Goal: Transaction & Acquisition: Purchase product/service

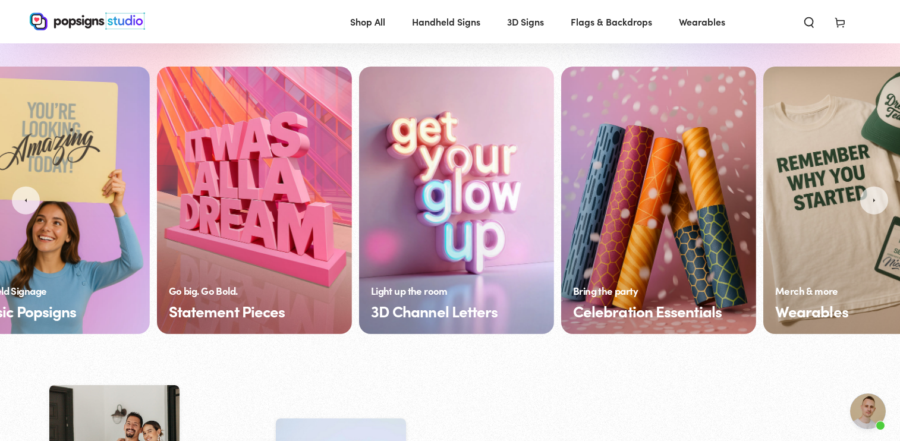
scroll to position [0, 372]
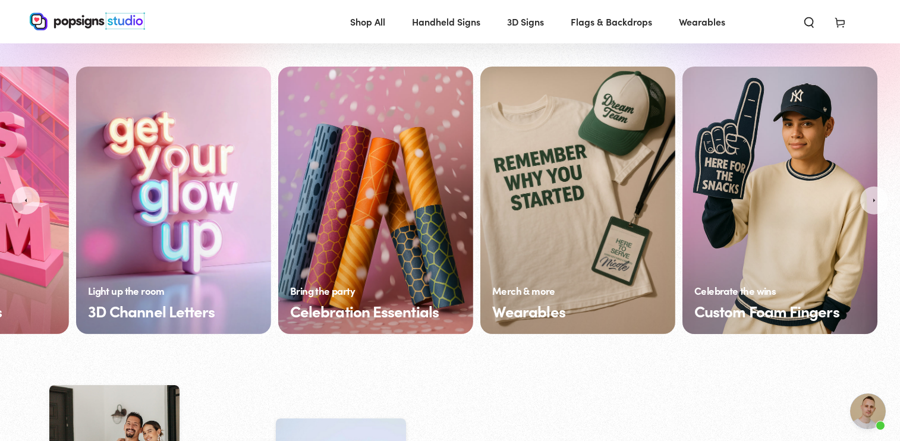
click at [794, 279] on link "Custom Foam Fingers" at bounding box center [779, 200] width 195 height 267
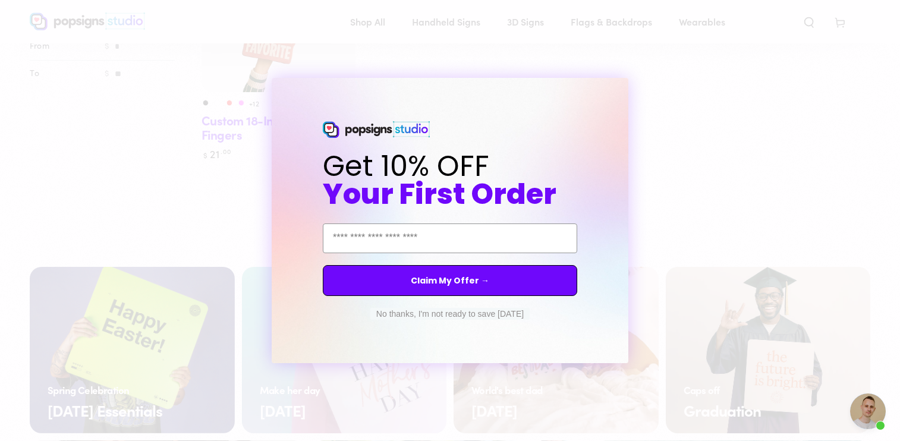
scroll to position [256, 0]
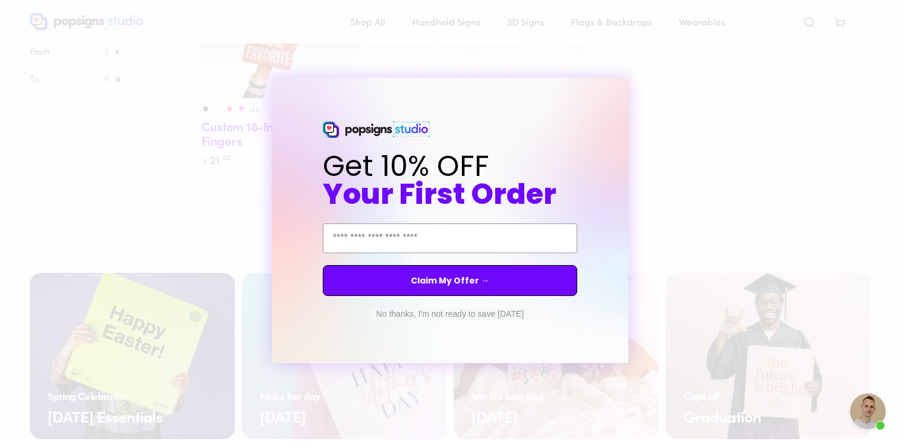
click at [511, 310] on button "No thanks, I'm not ready to save today" at bounding box center [449, 314] width 159 height 12
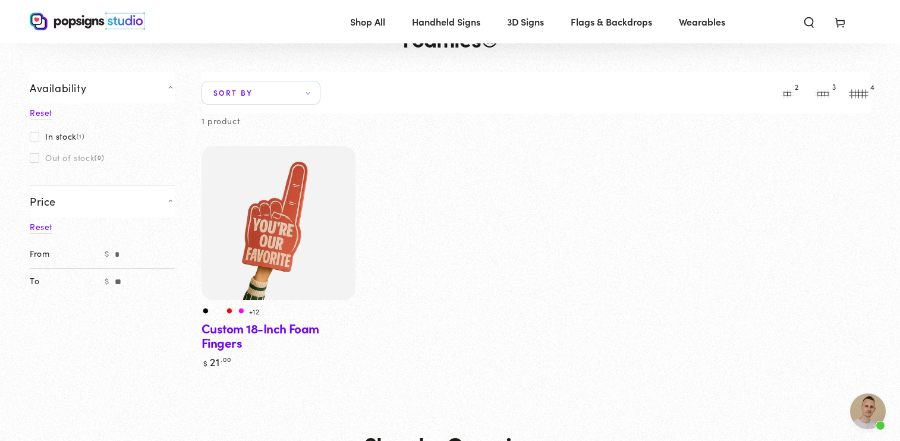
scroll to position [59, 0]
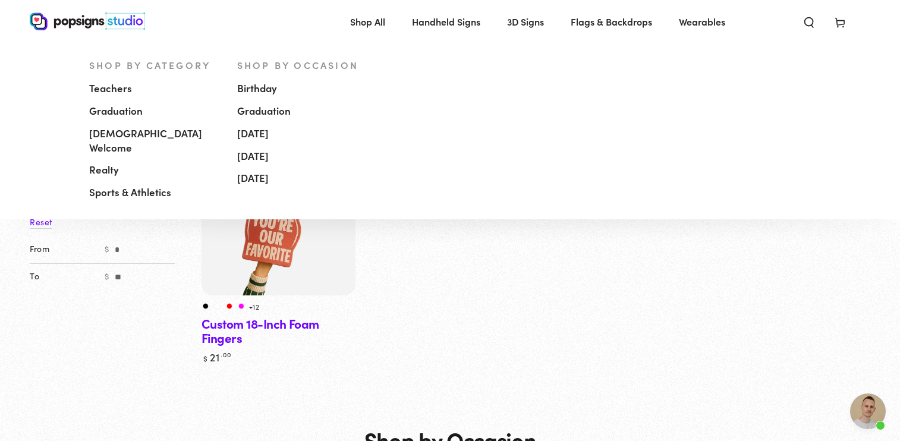
click at [441, 20] on span "Handheld Signs" at bounding box center [446, 21] width 68 height 17
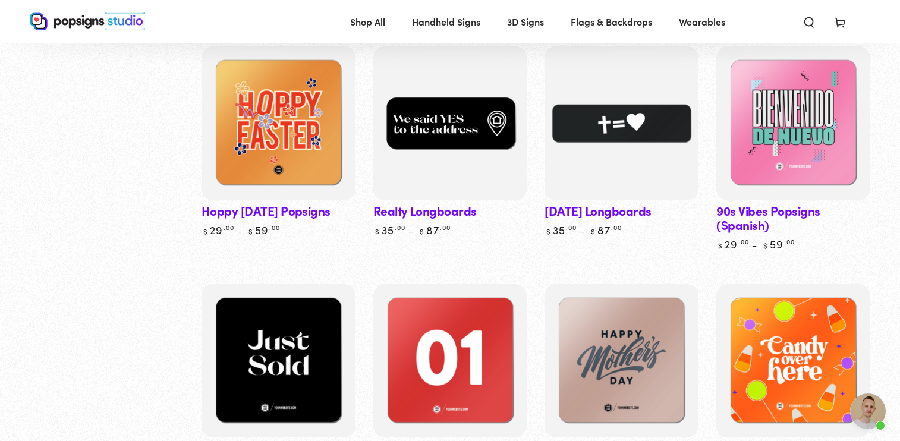
scroll to position [1329, 0]
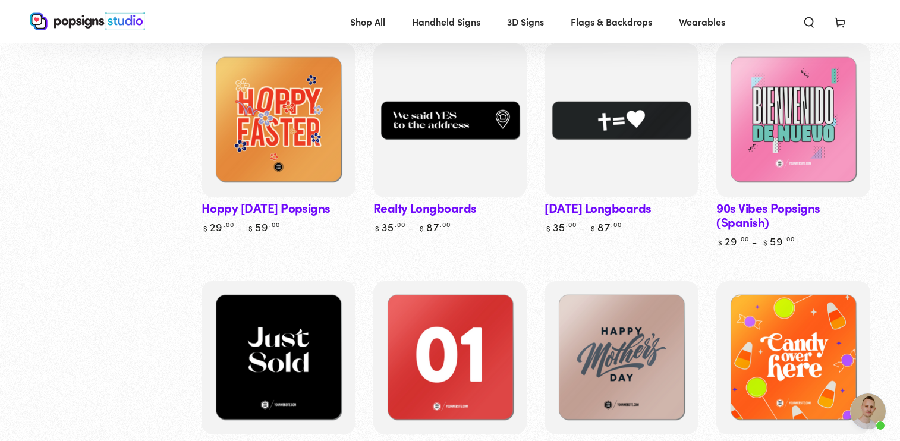
click at [632, 181] on link "Easter Longboards" at bounding box center [621, 138] width 154 height 190
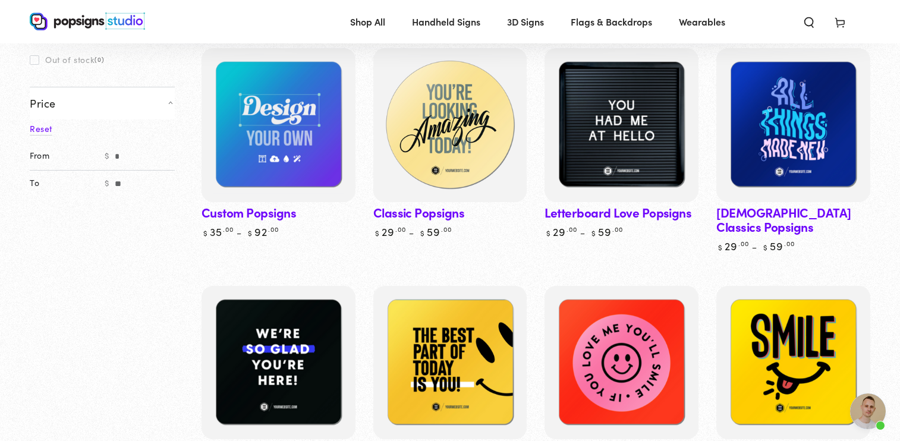
scroll to position [171, 0]
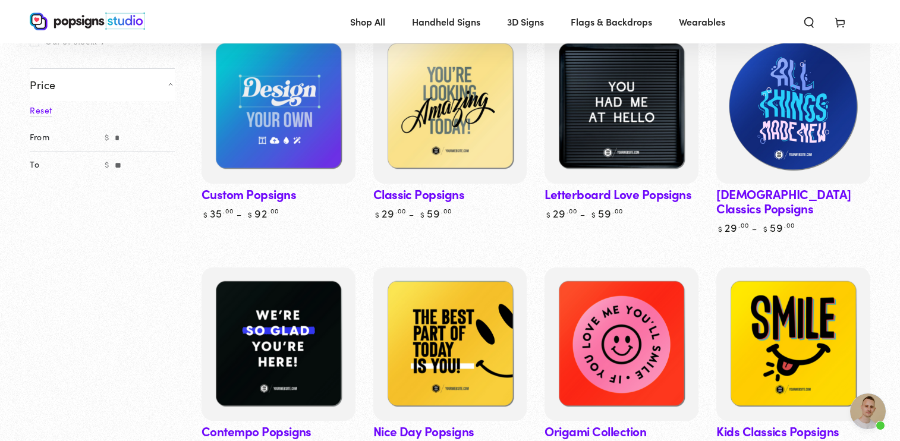
click at [789, 140] on img at bounding box center [793, 106] width 159 height 159
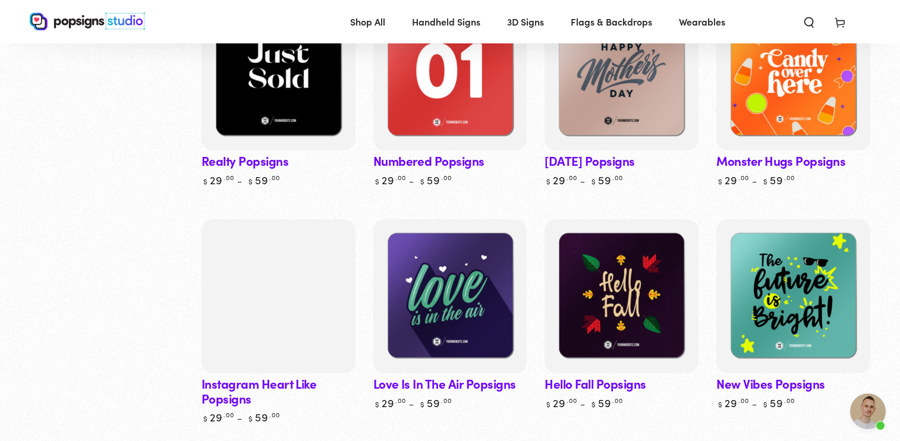
scroll to position [1647, 0]
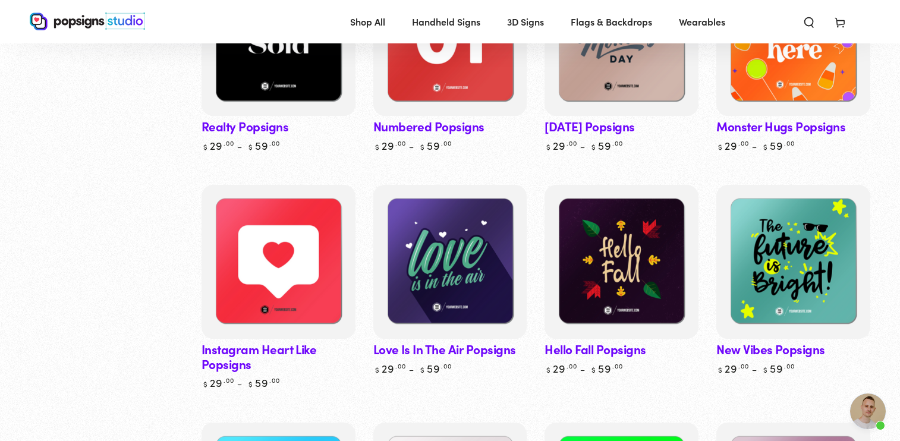
click at [273, 318] on link "Instagram Heart Like Popsigns" at bounding box center [278, 287] width 154 height 204
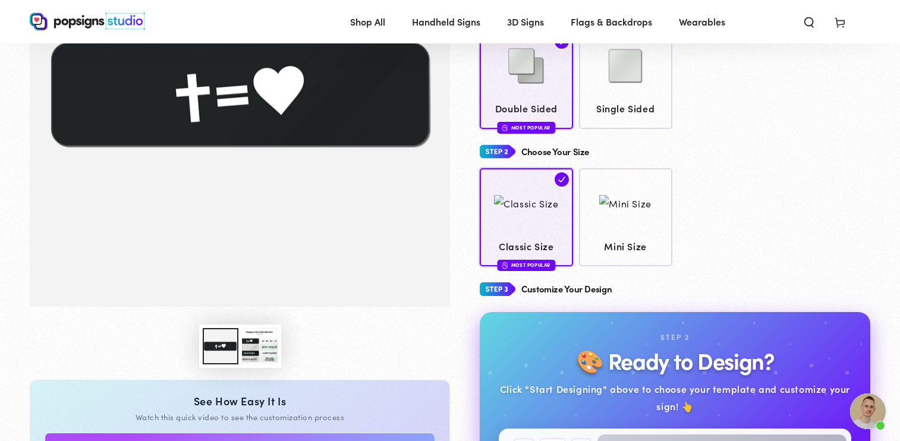
scroll to position [29, 0]
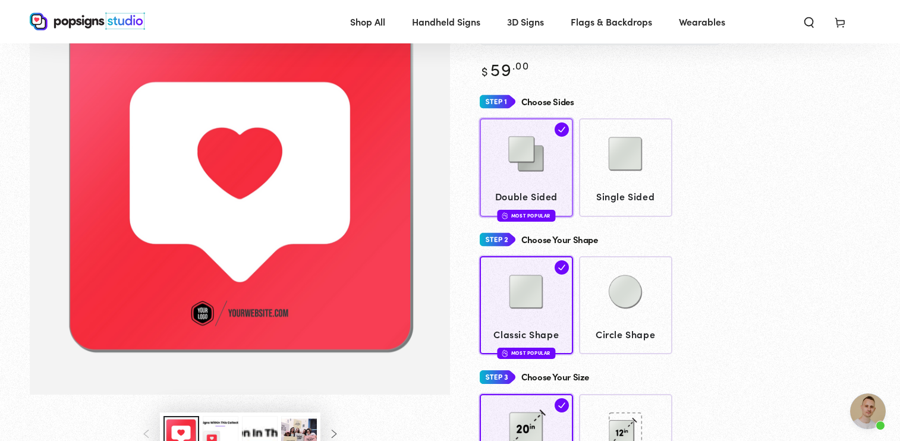
scroll to position [108, 0]
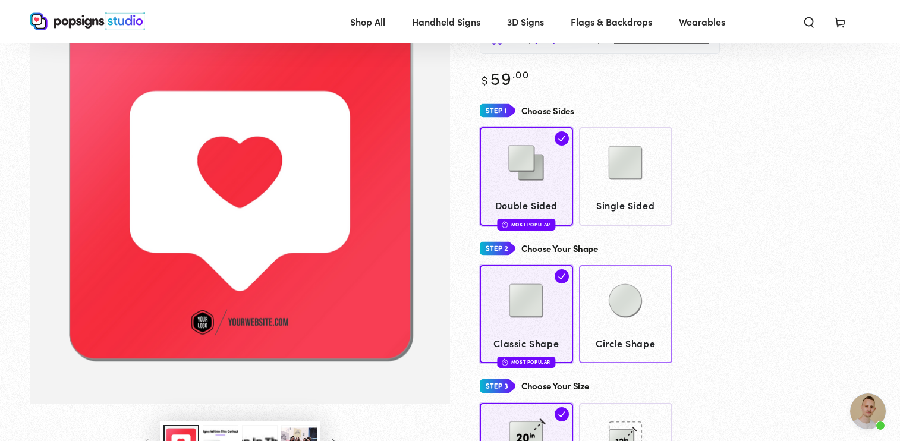
click at [604, 294] on img at bounding box center [624, 300] width 59 height 59
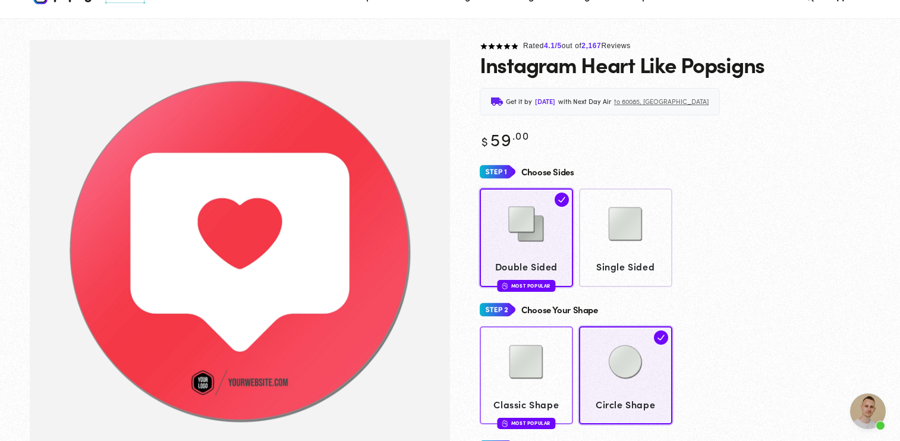
scroll to position [18, 0]
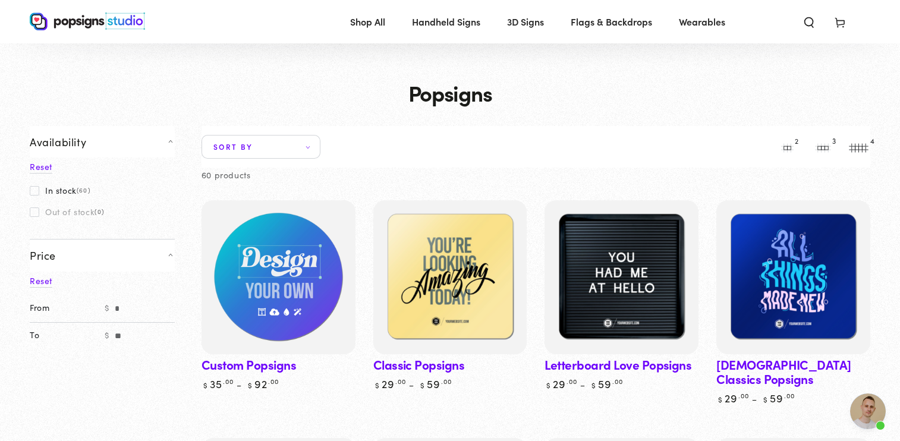
click at [299, 338] on img at bounding box center [278, 277] width 159 height 159
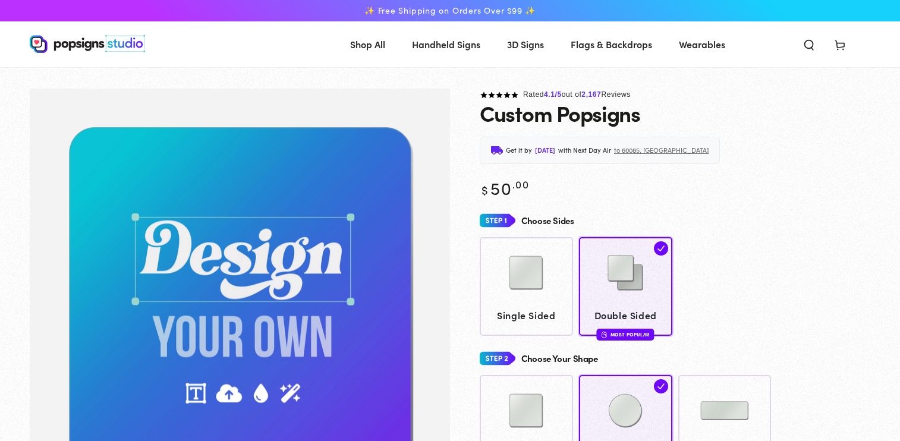
click at [250, 275] on img "Gallery Viewer" at bounding box center [240, 301] width 420 height 425
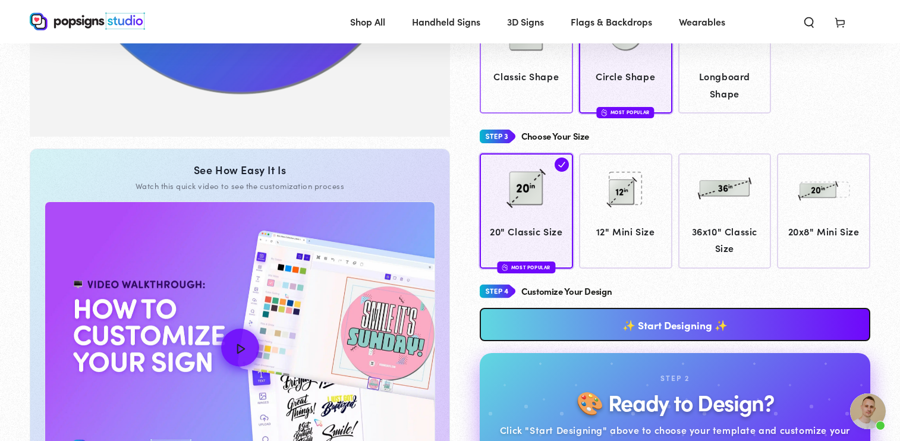
scroll to position [411, 0]
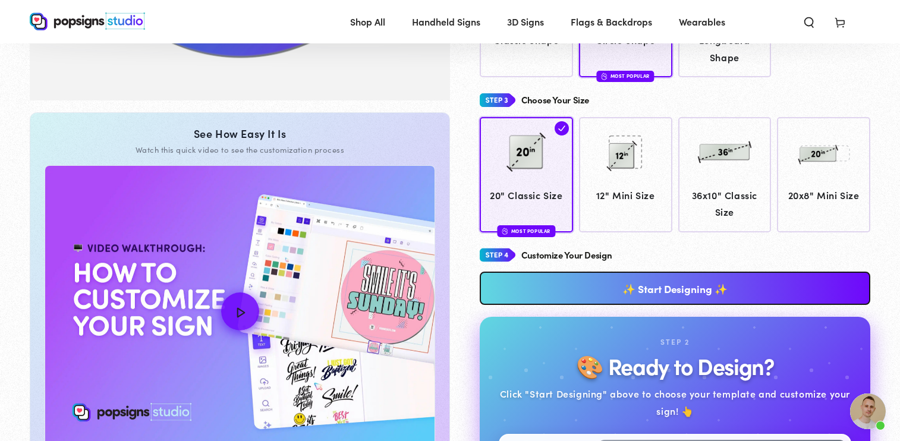
click at [556, 282] on link "✨ Start Designing ✨" at bounding box center [674, 288] width 390 height 33
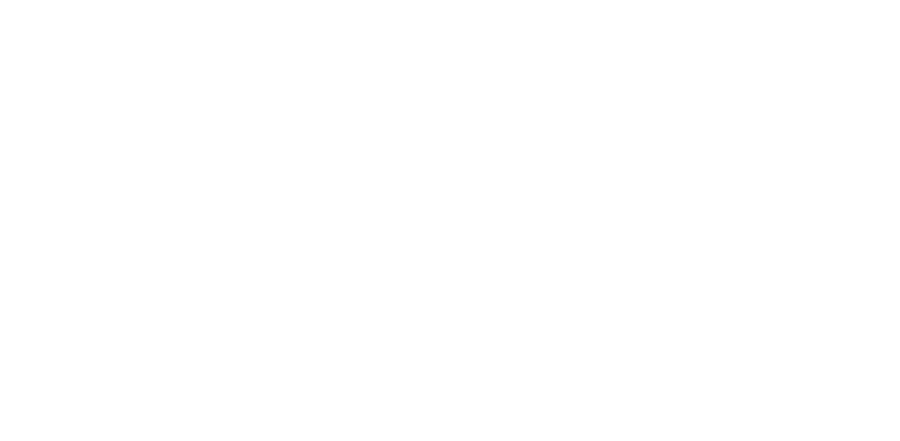
scroll to position [0, 0]
type textarea "An ancient tree with a door leading to a magical world"
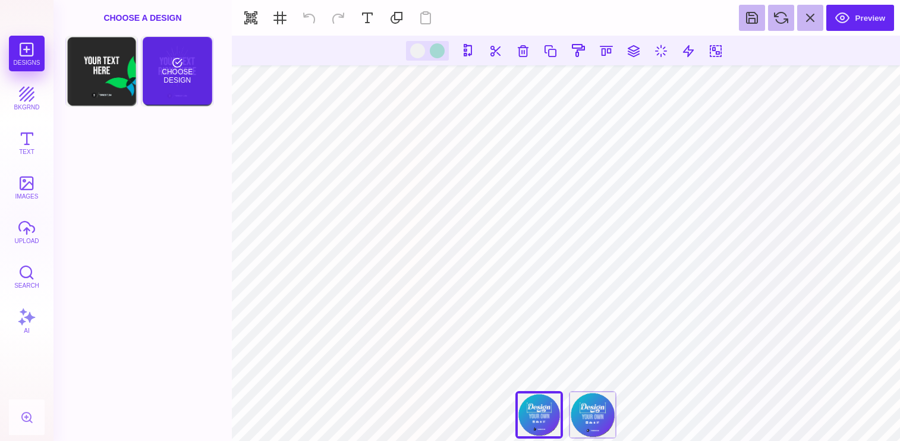
click at [184, 70] on div "Choose Design" at bounding box center [178, 71] width 70 height 68
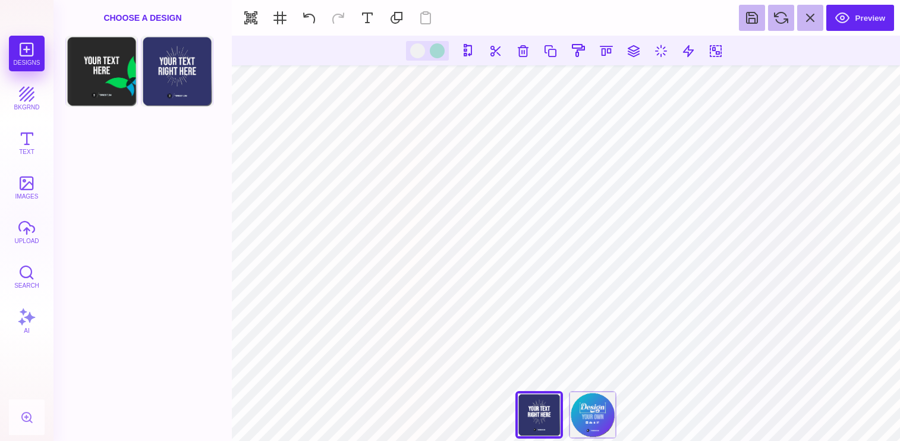
type input "#FFFFFF"
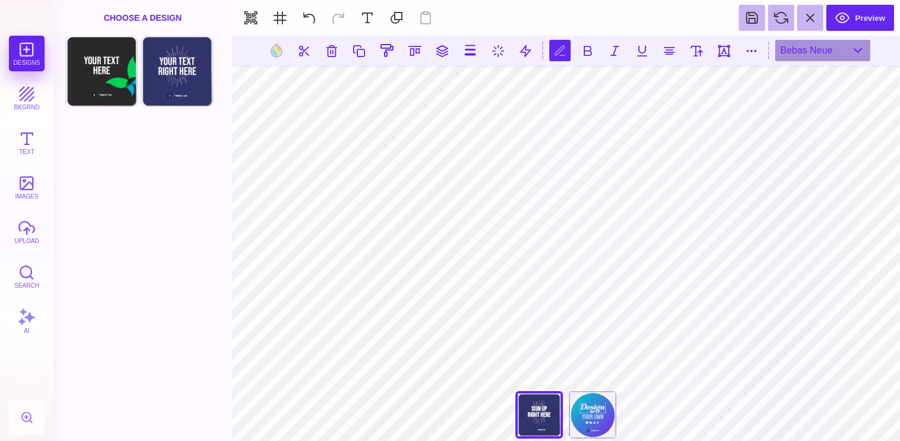
scroll to position [0, 2]
type textarea "******** ** *****"
type textarea "******** ********"
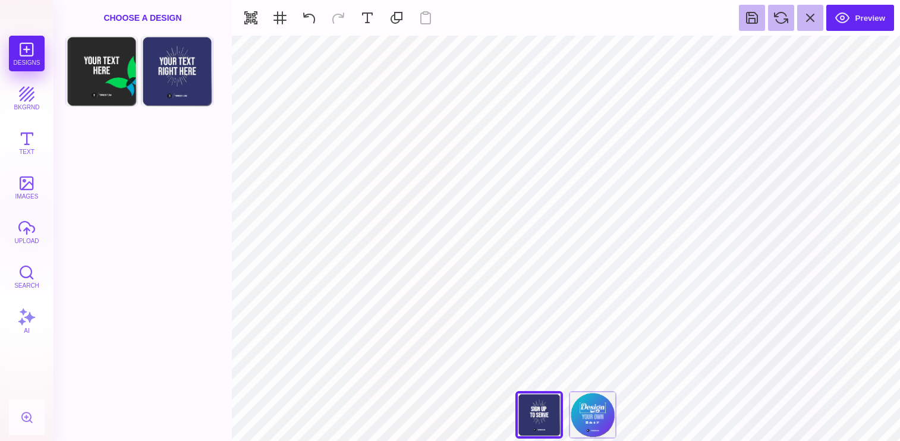
type input "#E7F3F5"
click at [34, 218] on button "upload" at bounding box center [27, 232] width 36 height 36
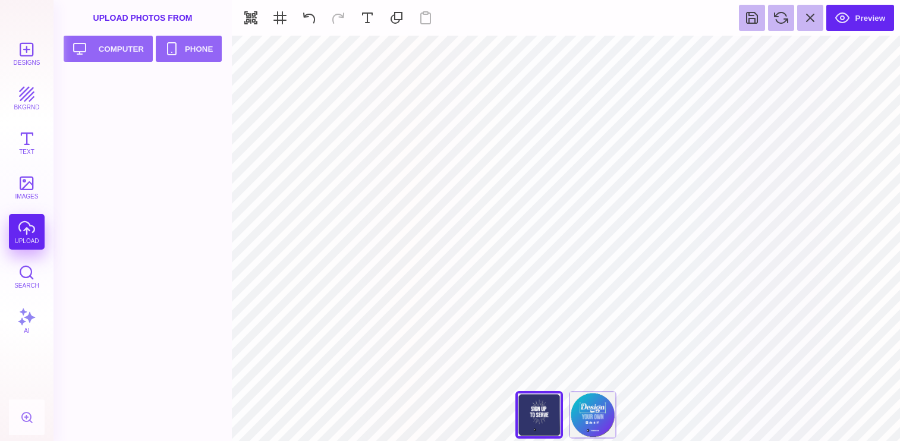
click at [27, 235] on div "Designs bkgrnd Text images upload Search AI" at bounding box center [26, 238] width 53 height 405
click at [34, 191] on button "images" at bounding box center [27, 187] width 36 height 36
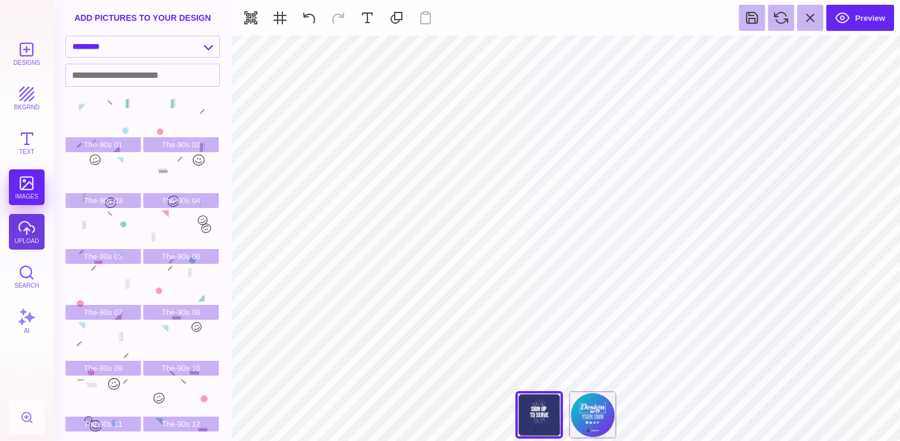
click at [18, 235] on button "upload" at bounding box center [27, 232] width 36 height 36
click at [18, 235] on div "Designs bkgrnd Text images upload Search AI" at bounding box center [26, 238] width 53 height 405
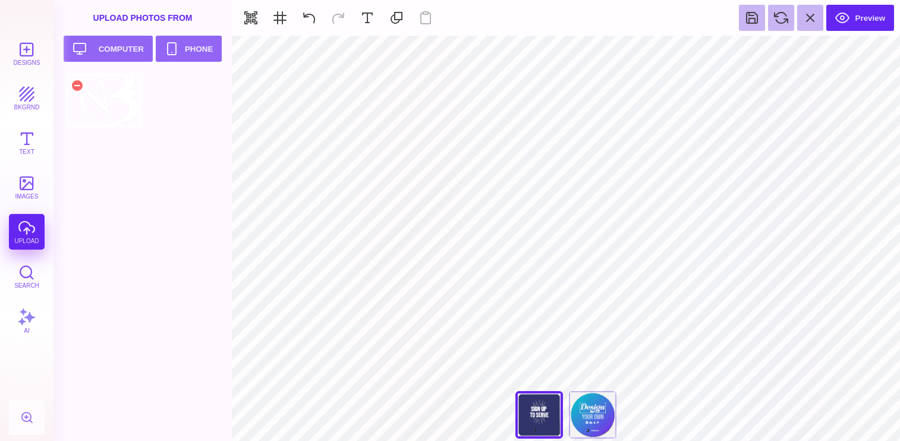
click at [107, 115] on div at bounding box center [102, 100] width 75 height 53
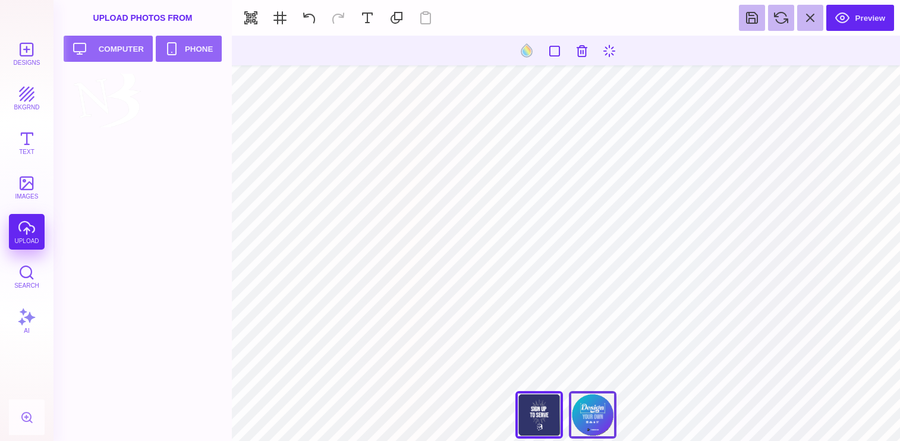
click at [597, 424] on div "Back" at bounding box center [593, 415] width 48 height 48
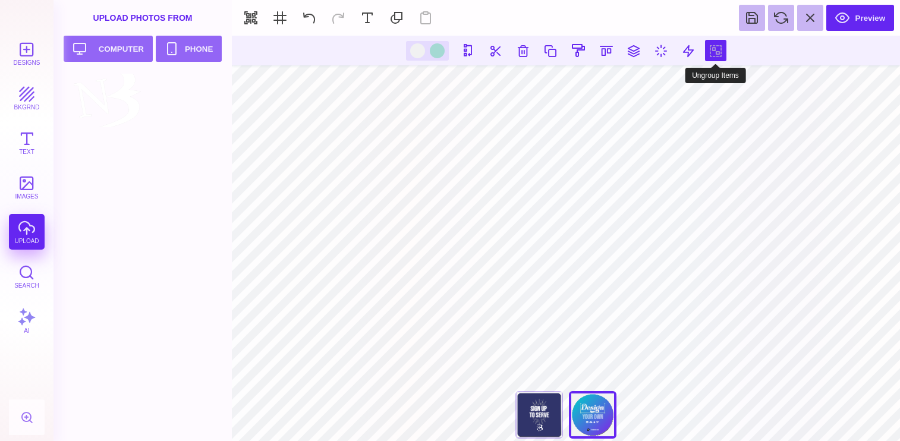
click at [711, 55] on button at bounding box center [715, 50] width 21 height 21
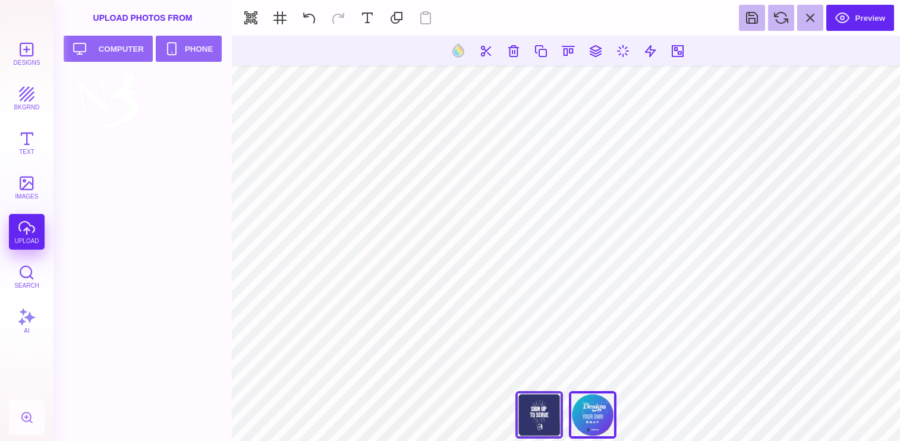
click at [544, 414] on div "Back" at bounding box center [539, 415] width 48 height 48
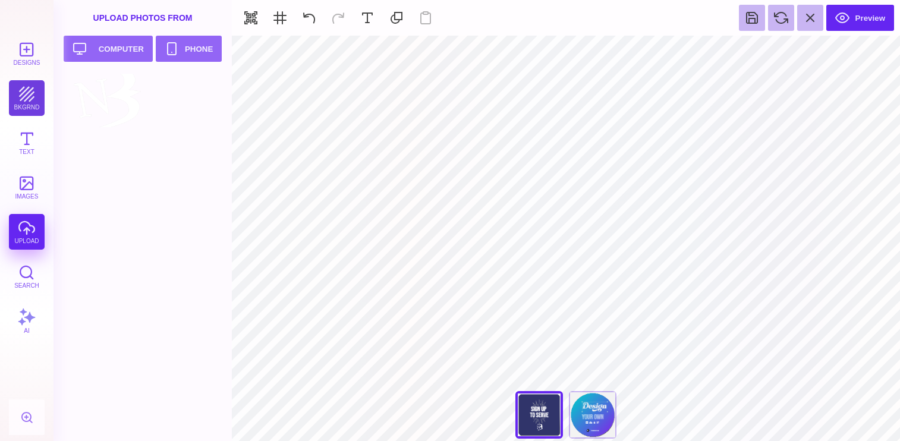
click at [34, 105] on button "bkgrnd" at bounding box center [27, 98] width 36 height 36
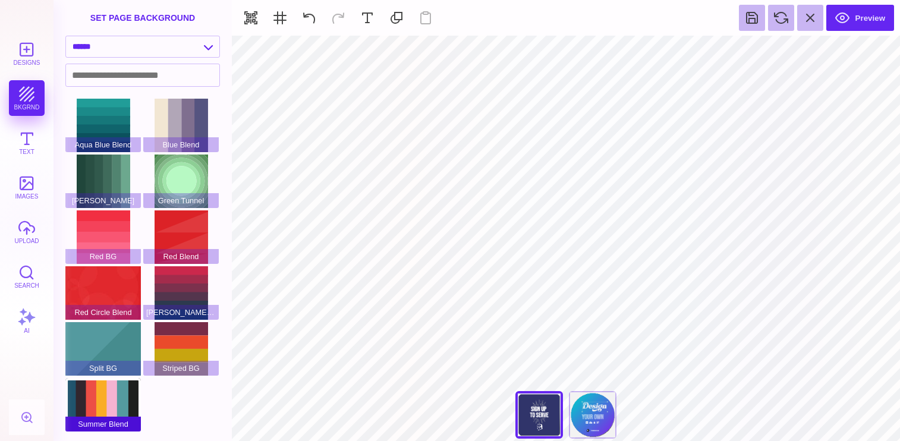
click at [115, 399] on div "Summer Blend" at bounding box center [102, 404] width 75 height 53
type input "#FFFFFF"
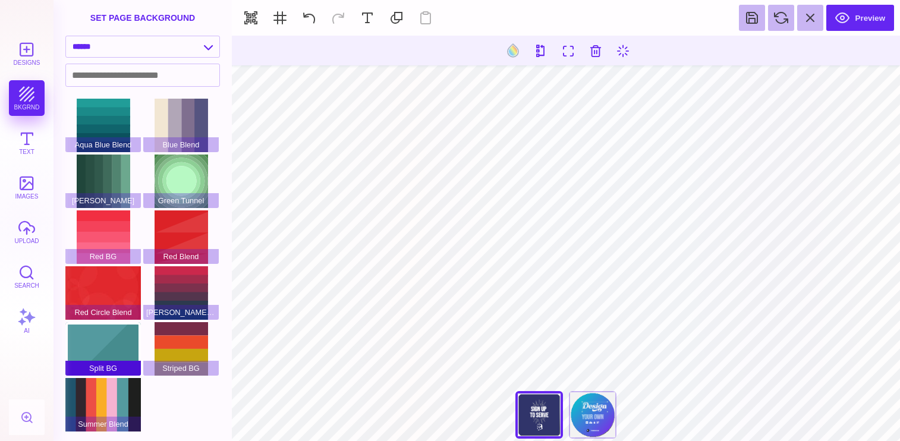
click at [111, 352] on div "Split BG" at bounding box center [102, 348] width 75 height 53
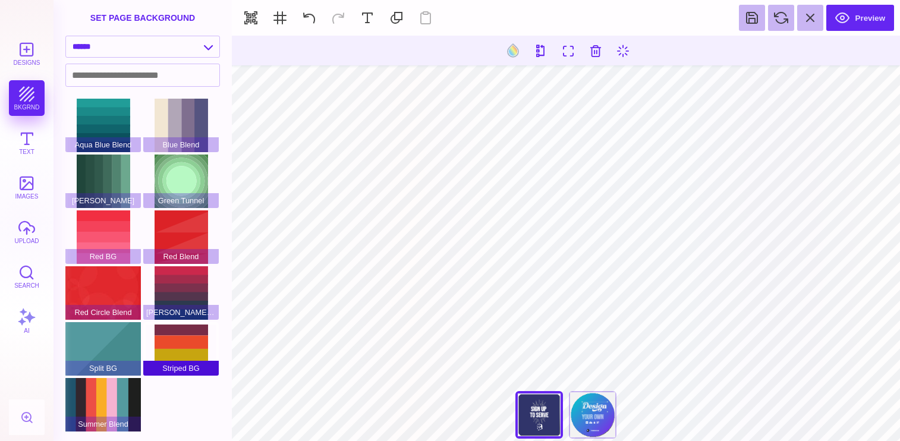
click at [184, 339] on div "Striped BG" at bounding box center [180, 348] width 75 height 53
click at [190, 285] on div "Red Green Blend" at bounding box center [180, 292] width 75 height 53
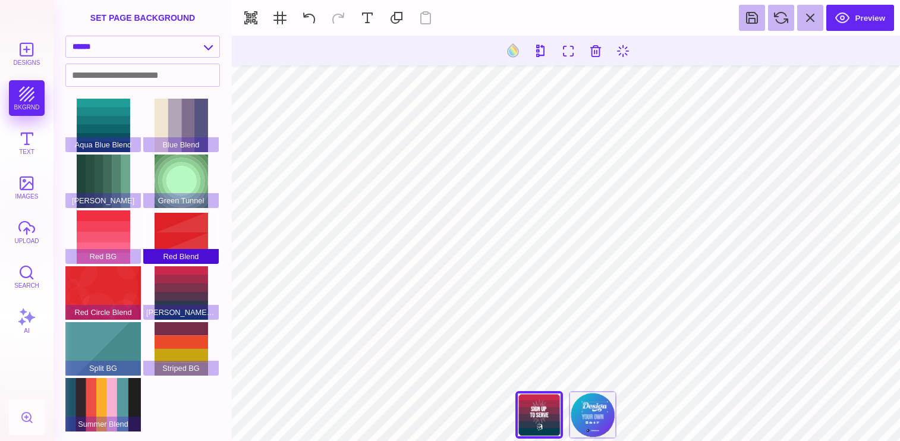
click at [185, 219] on div "Red Blend" at bounding box center [180, 236] width 75 height 53
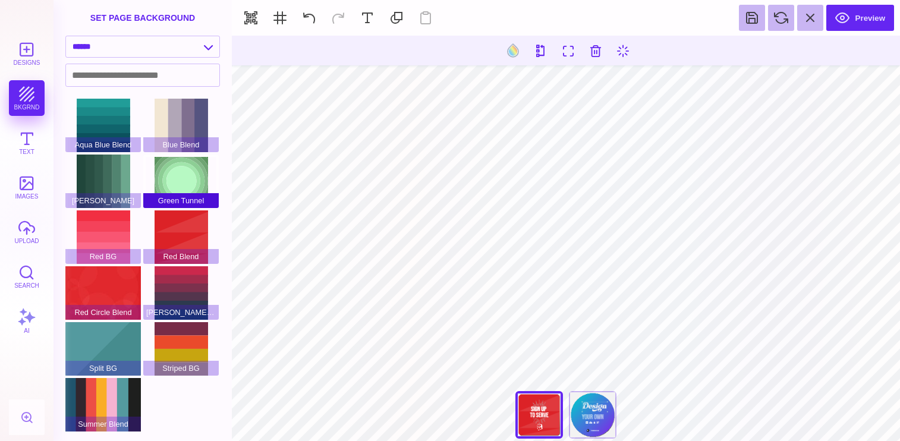
click at [173, 176] on div "Green Tunnel" at bounding box center [180, 180] width 75 height 53
click at [177, 149] on span "Blue Blend" at bounding box center [180, 144] width 75 height 15
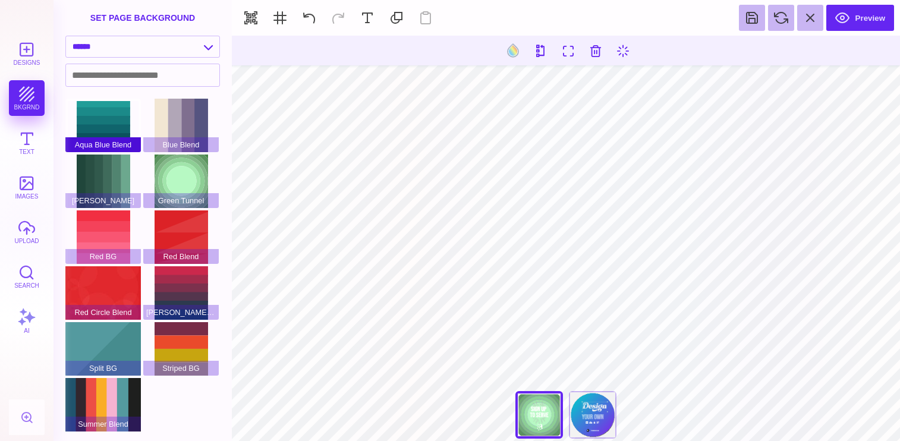
click at [107, 130] on div "Aqua Blue Blend" at bounding box center [102, 125] width 75 height 53
click at [184, 48] on select "**********" at bounding box center [142, 46] width 153 height 21
select select "**********"
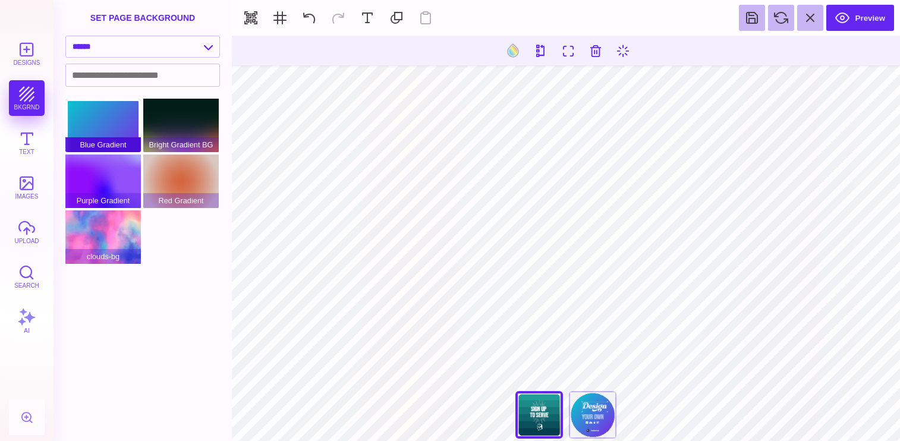
click at [97, 134] on div "Blue Gradient" at bounding box center [102, 125] width 75 height 53
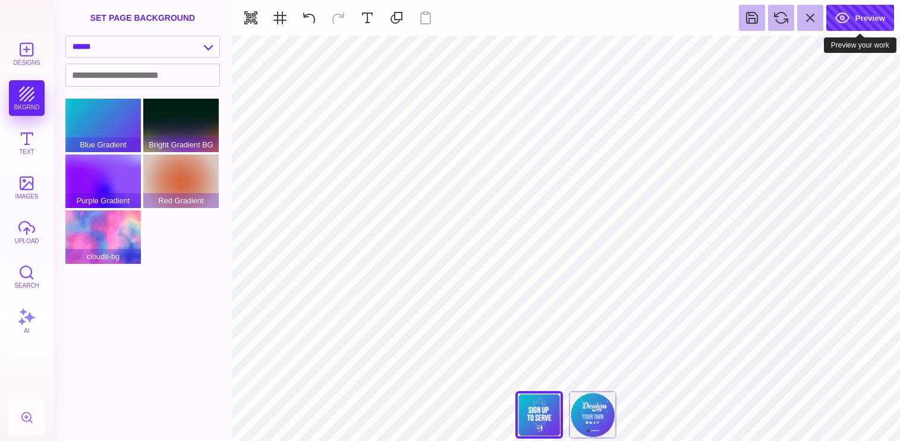
click at [869, 18] on button "Preview" at bounding box center [860, 18] width 68 height 26
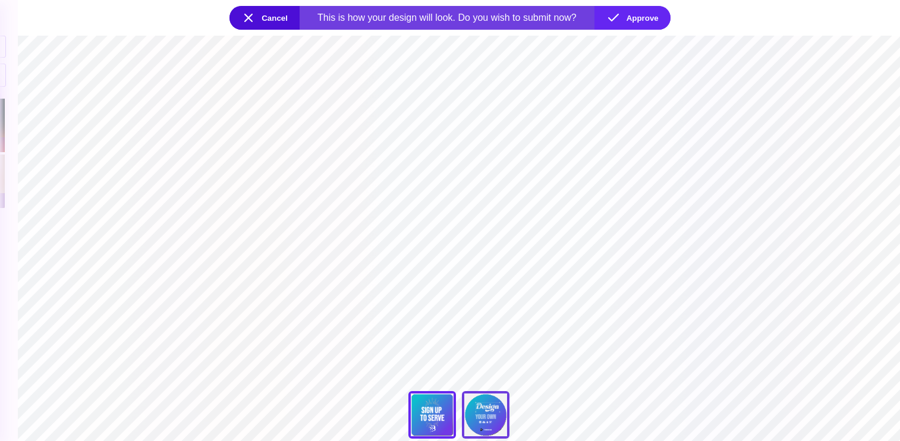
click at [491, 421] on div "Back" at bounding box center [486, 415] width 48 height 48
click at [434, 406] on div "Back" at bounding box center [432, 415] width 48 height 48
click at [435, 406] on div "**** **** Back Back" at bounding box center [458, 417] width 119 height 53
click at [261, 25] on button "Cancel" at bounding box center [264, 18] width 70 height 24
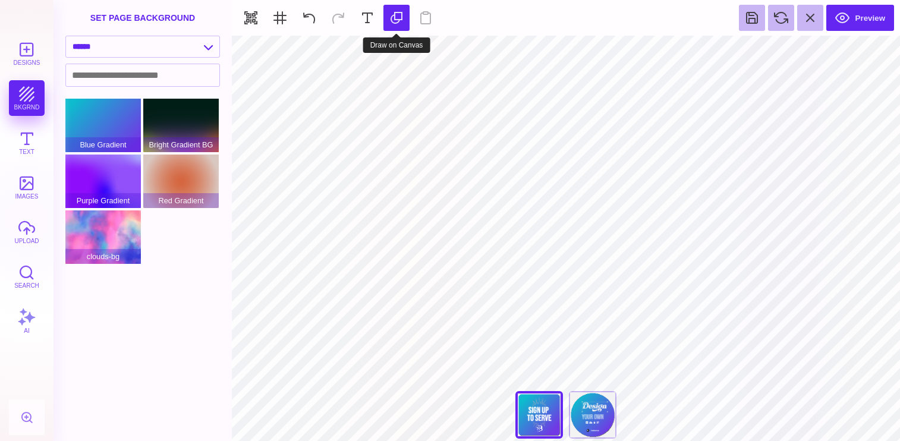
click at [396, 16] on button at bounding box center [396, 18] width 26 height 26
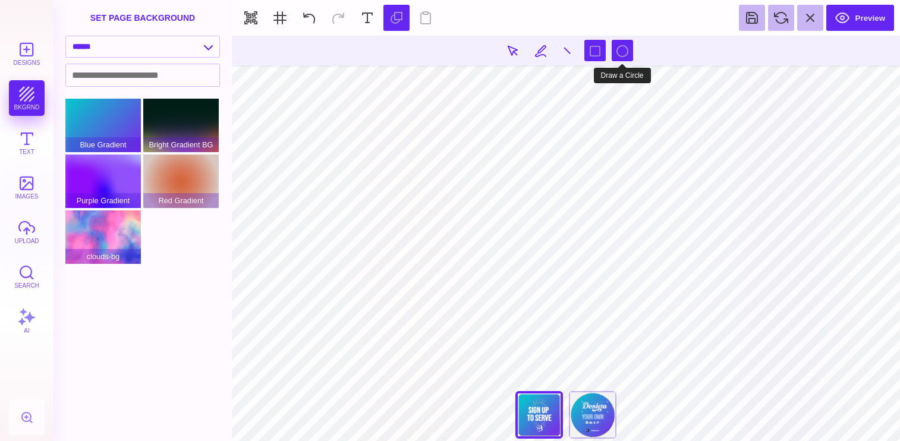
click at [619, 51] on button at bounding box center [621, 50] width 21 height 21
click at [621, 53] on button at bounding box center [621, 50] width 21 height 21
click at [623, 52] on button at bounding box center [621, 50] width 21 height 21
click at [20, 135] on button "Text" at bounding box center [27, 143] width 36 height 36
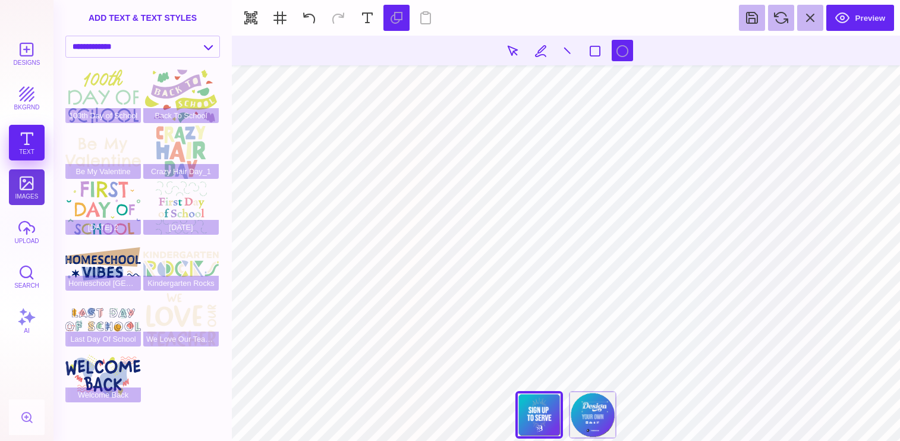
click at [29, 191] on button "images" at bounding box center [27, 187] width 36 height 36
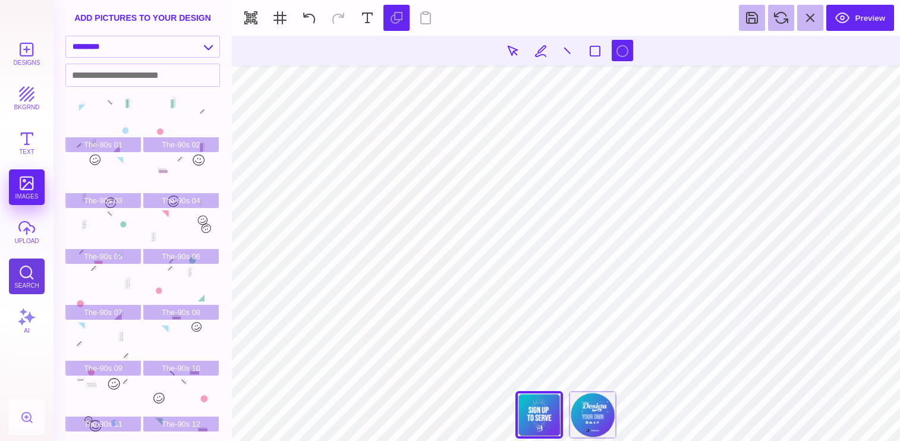
click at [19, 269] on button "Search" at bounding box center [27, 276] width 36 height 36
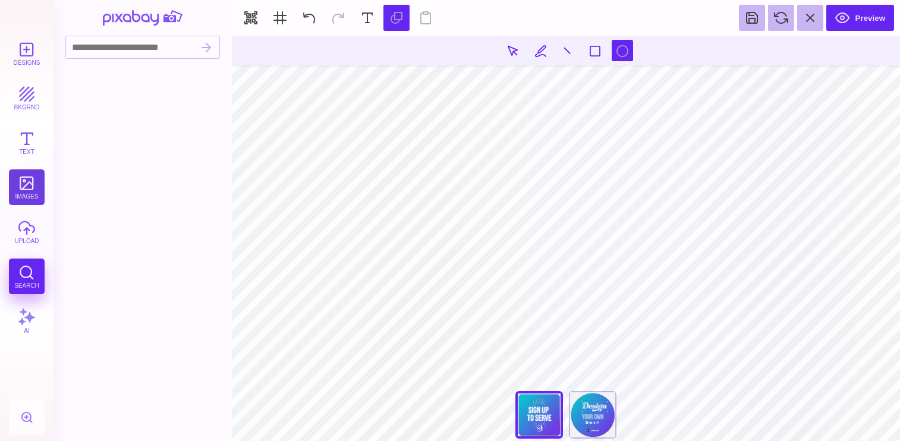
click at [24, 188] on button "images" at bounding box center [27, 187] width 36 height 36
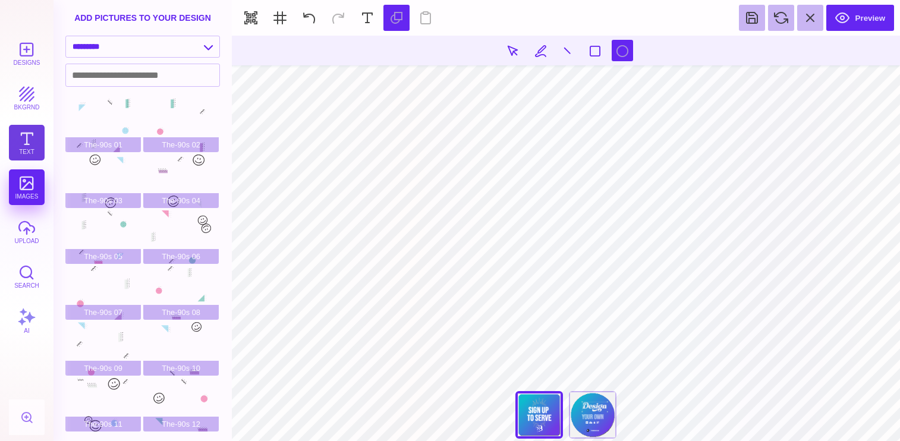
click at [21, 149] on button "Text" at bounding box center [27, 143] width 36 height 36
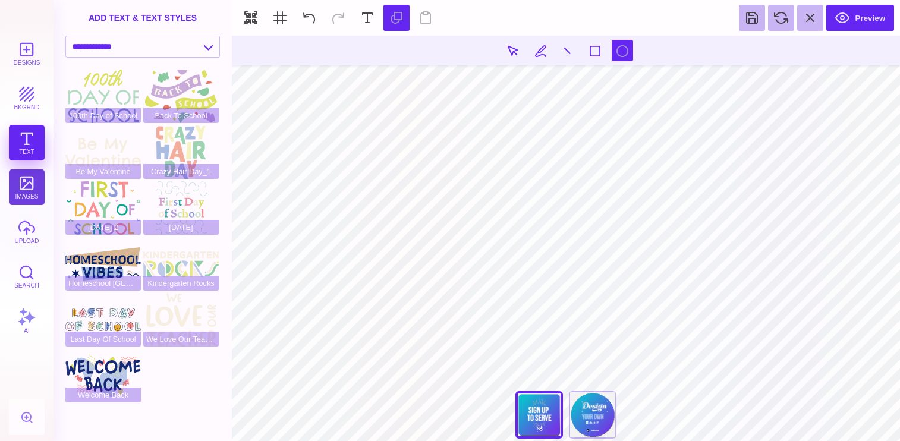
click at [23, 179] on button "images" at bounding box center [27, 187] width 36 height 36
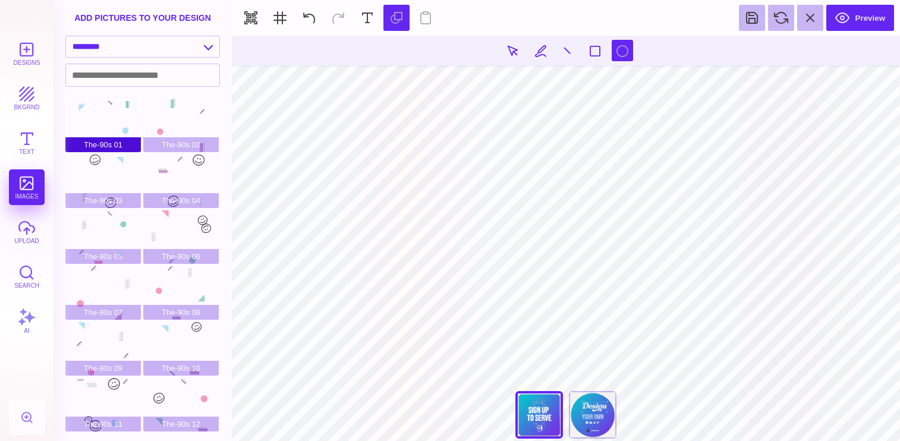
click at [113, 117] on div "The-90s 01" at bounding box center [102, 125] width 75 height 53
click at [111, 294] on div "The-90s 07" at bounding box center [102, 292] width 75 height 53
click at [830, 151] on section "**** **** Back Back" at bounding box center [566, 238] width 668 height 405
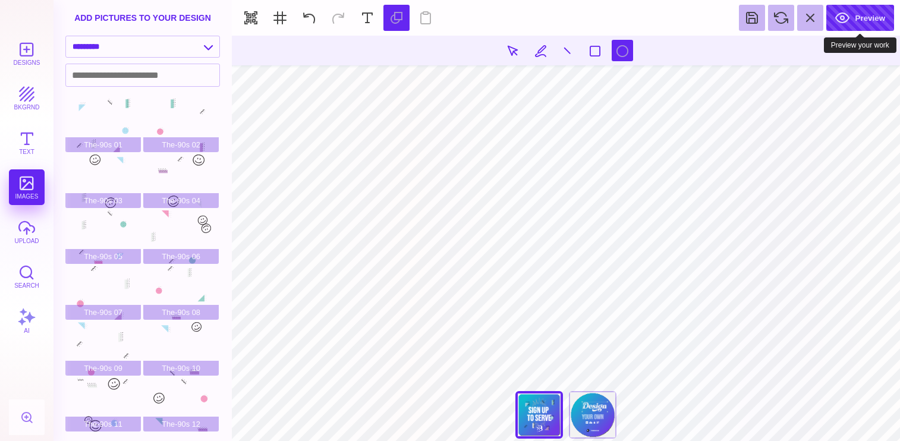
click at [862, 21] on button "Preview" at bounding box center [860, 18] width 68 height 26
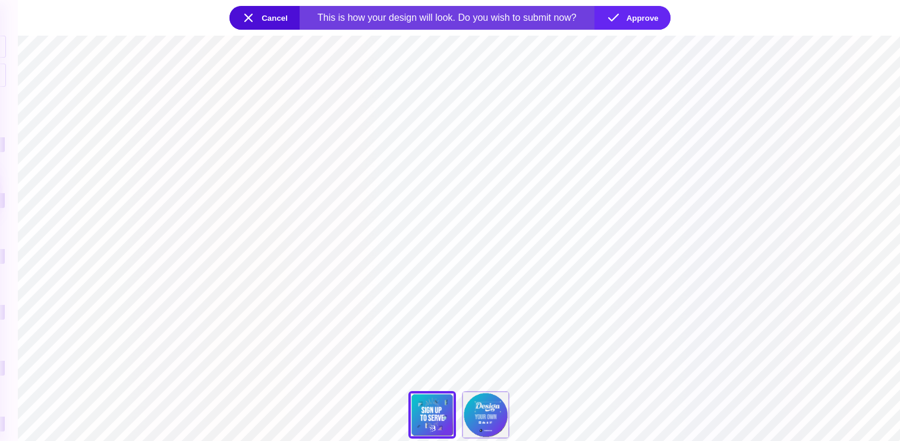
click at [260, 20] on button "Cancel" at bounding box center [264, 18] width 70 height 24
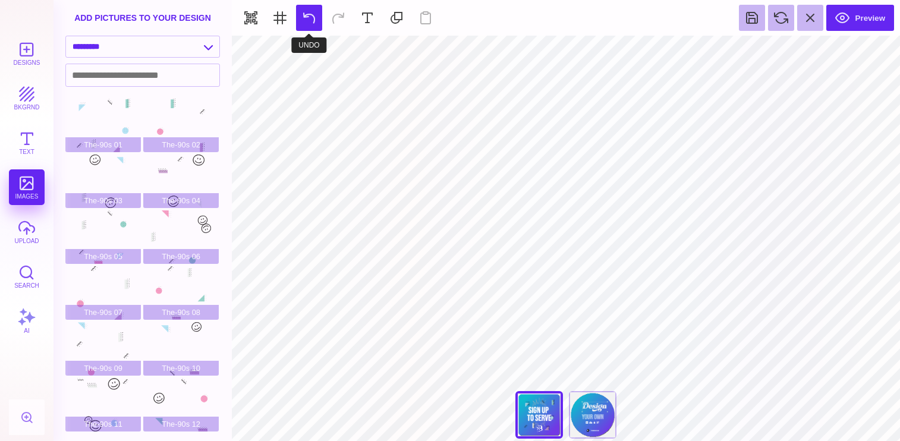
click at [304, 21] on button at bounding box center [309, 18] width 26 height 26
click at [314, 22] on button at bounding box center [309, 18] width 26 height 26
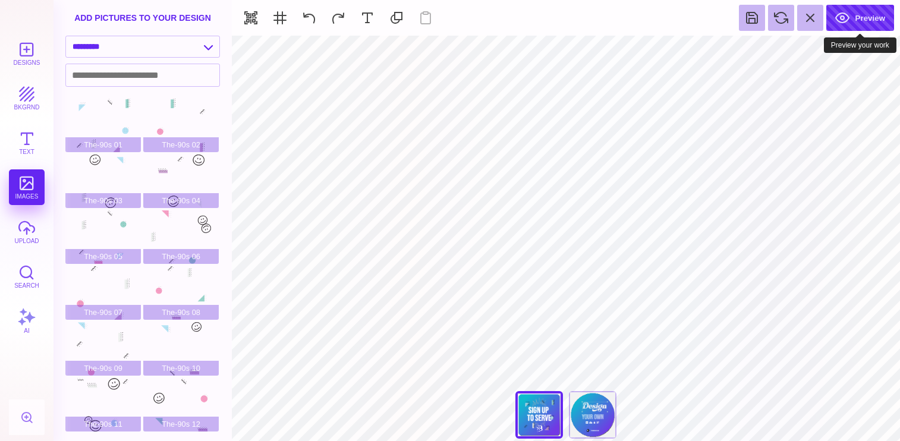
click at [860, 18] on button "Preview" at bounding box center [860, 18] width 68 height 26
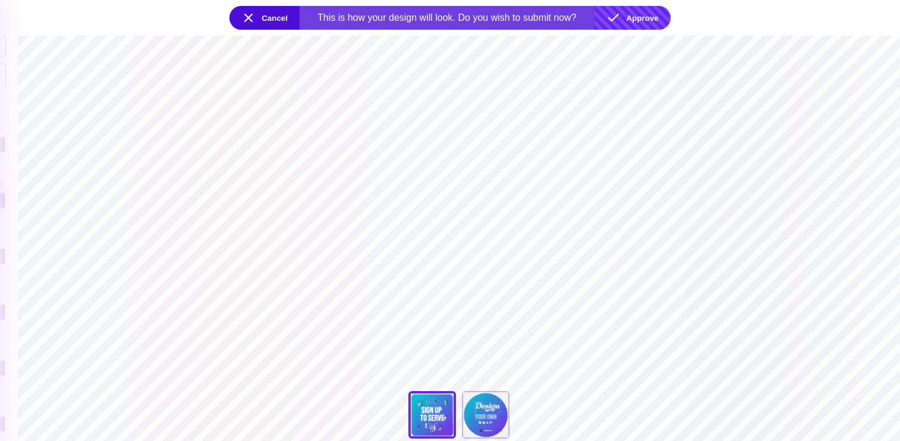
click at [617, 20] on button "Approve" at bounding box center [632, 18] width 76 height 24
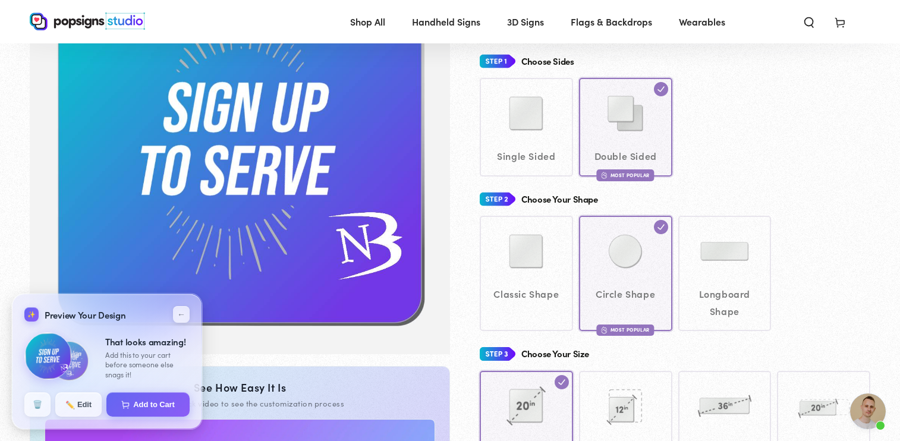
scroll to position [156, 0]
click at [642, 275] on div "Classic Shape Circle Shape Most Popular" at bounding box center [674, 273] width 390 height 115
click at [821, 148] on div "Single Sided Double Sided Most Popular" at bounding box center [674, 127] width 390 height 98
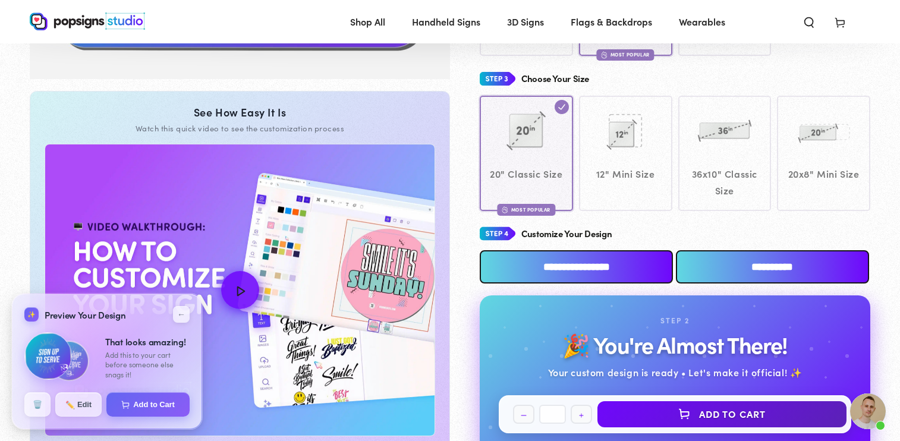
scroll to position [430, 0]
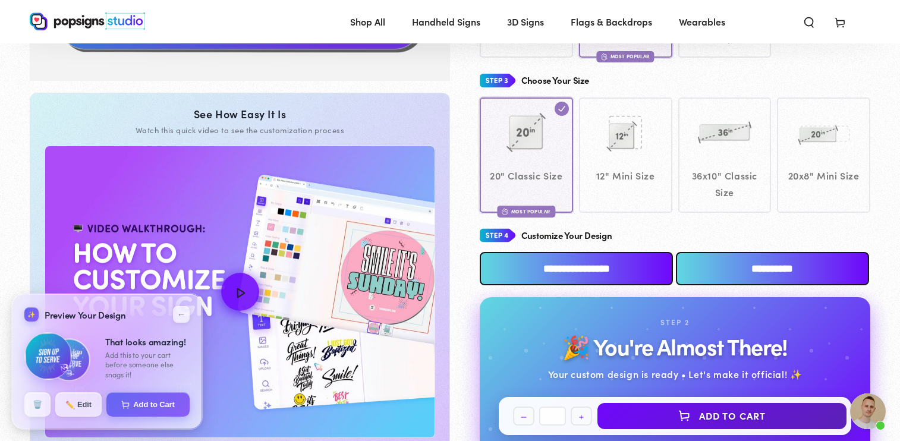
click at [90, 359] on img at bounding box center [68, 359] width 45 height 45
click at [87, 358] on img at bounding box center [68, 359] width 45 height 45
click at [71, 402] on span "✏️" at bounding box center [69, 403] width 8 height 8
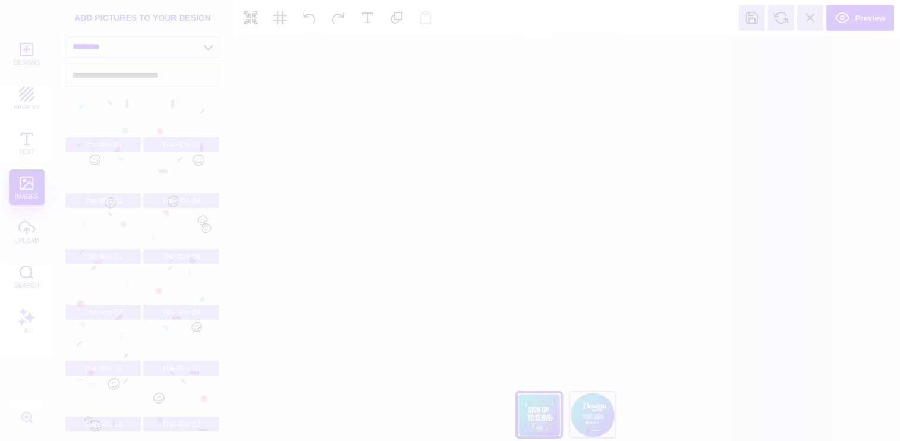
scroll to position [0, 0]
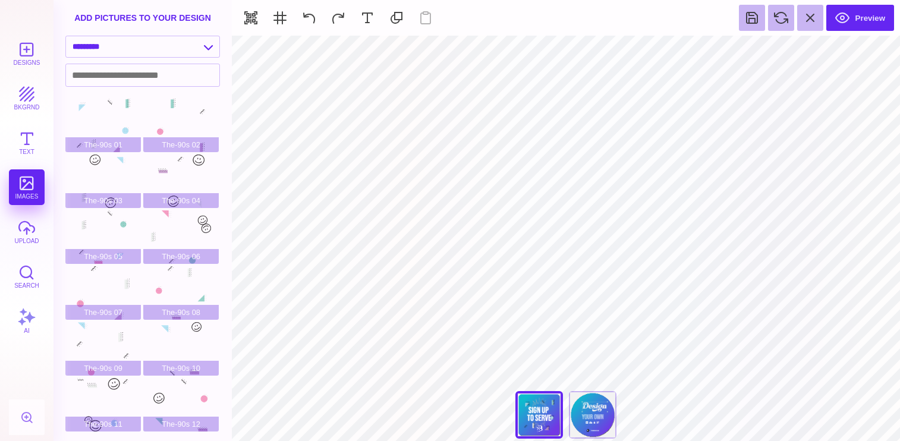
click at [537, 410] on div "**** **** Back Back" at bounding box center [565, 417] width 119 height 53
click at [592, 409] on div "Back" at bounding box center [593, 415] width 48 height 48
type input "#E7F3F59E"
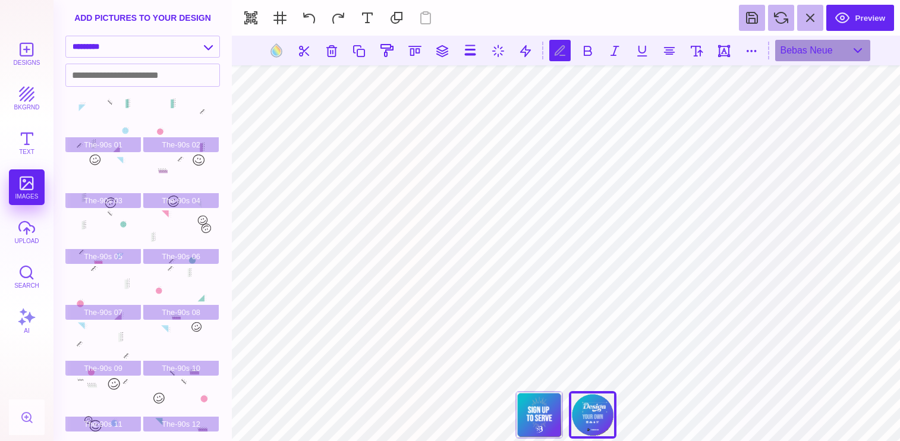
type textarea "*"
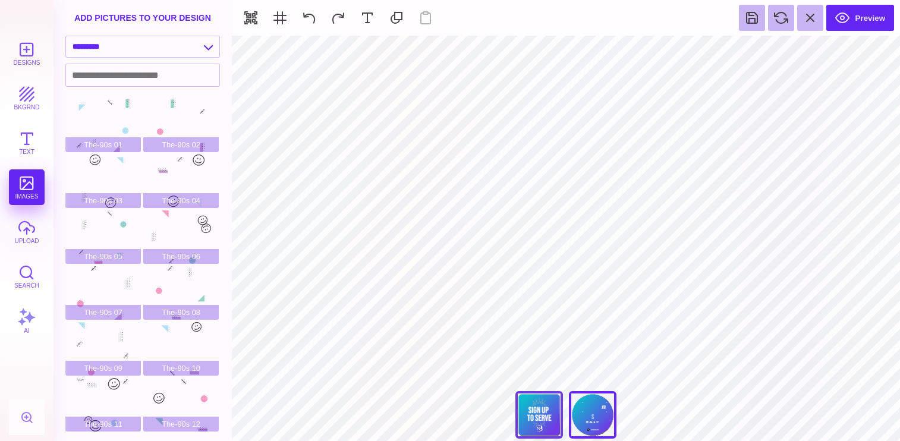
click at [544, 405] on div "Back" at bounding box center [539, 415] width 48 height 48
type input "#FFFFFF"
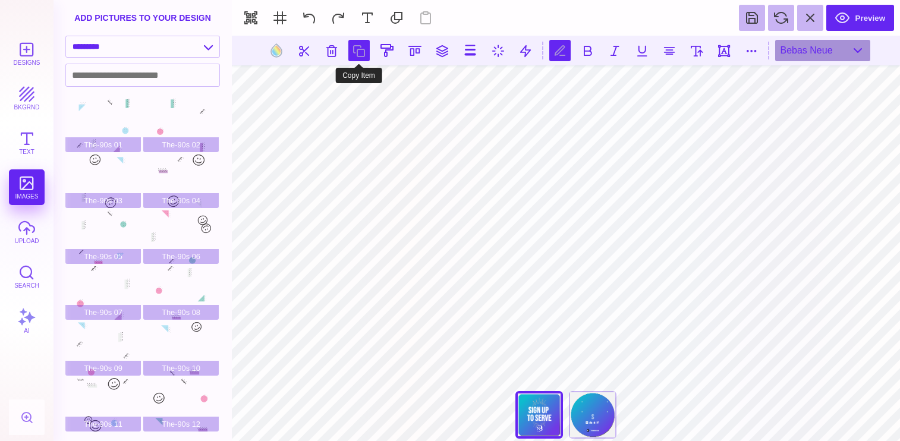
click at [367, 53] on button at bounding box center [358, 50] width 21 height 21
click at [380, 54] on button at bounding box center [387, 50] width 23 height 23
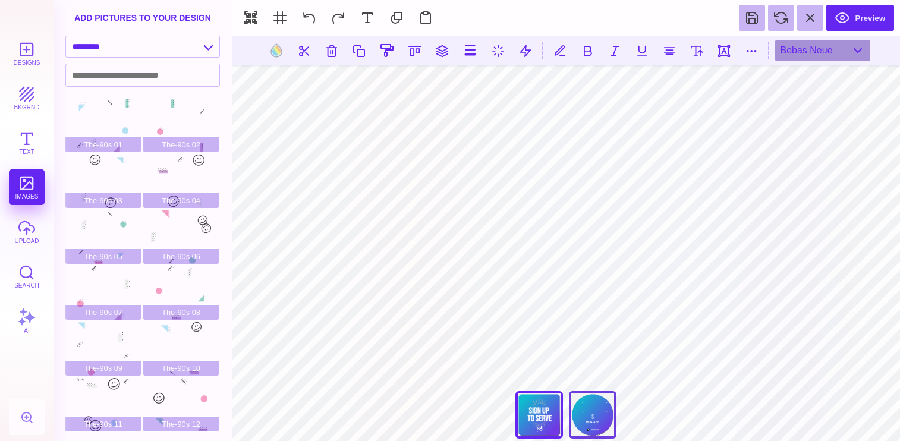
click at [596, 413] on div "Back" at bounding box center [593, 415] width 48 height 48
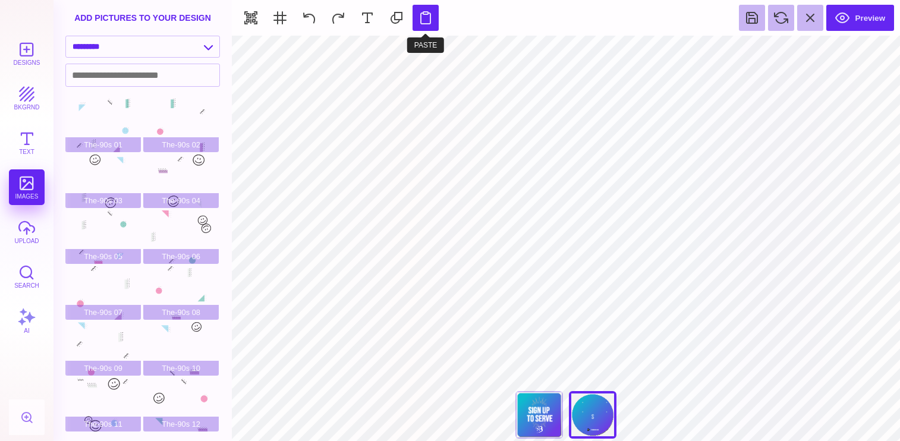
click at [426, 25] on button at bounding box center [425, 18] width 26 height 26
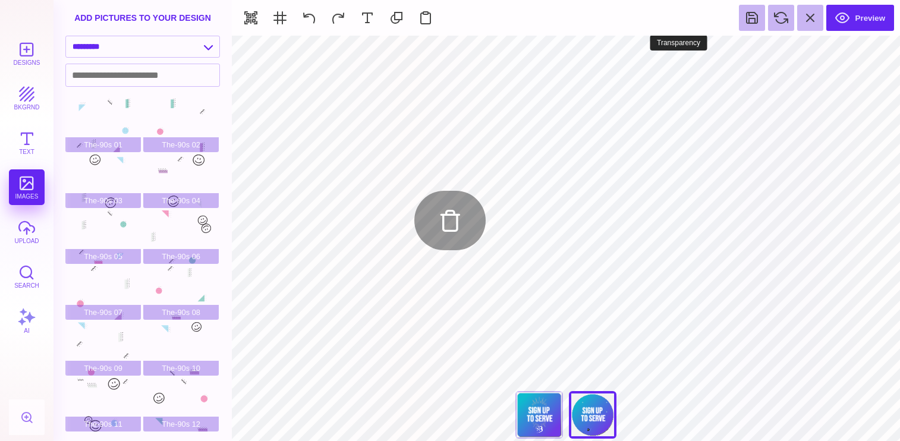
type input "#000000"
click at [549, 417] on div "Back" at bounding box center [539, 415] width 48 height 48
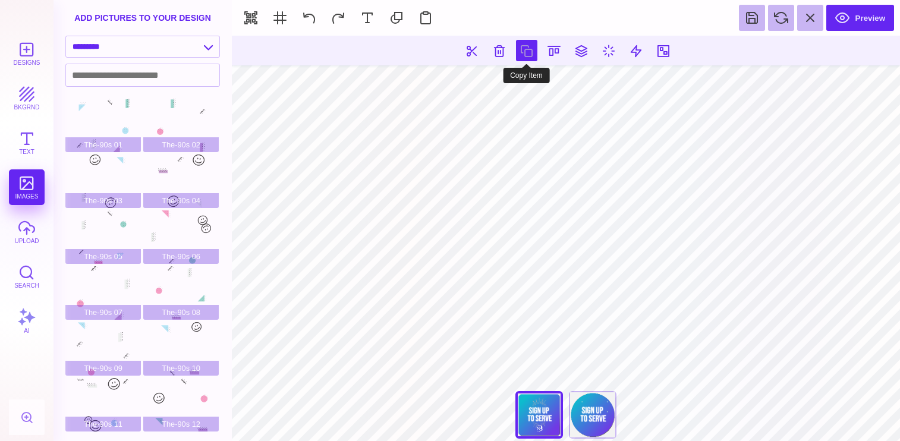
click at [525, 53] on button at bounding box center [526, 50] width 21 height 21
click at [311, 15] on button at bounding box center [309, 18] width 26 height 26
click at [308, 18] on button at bounding box center [309, 18] width 26 height 26
click at [309, 17] on button at bounding box center [309, 18] width 26 height 26
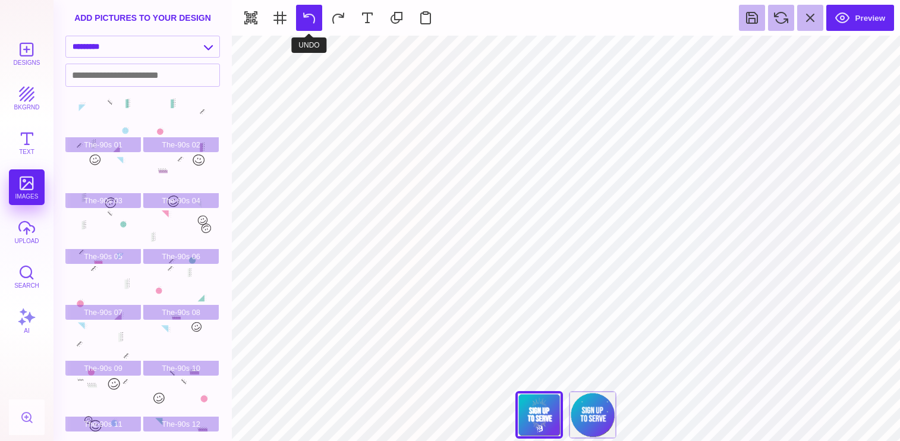
click at [310, 24] on button at bounding box center [309, 18] width 26 height 26
click at [311, 19] on button at bounding box center [309, 18] width 26 height 26
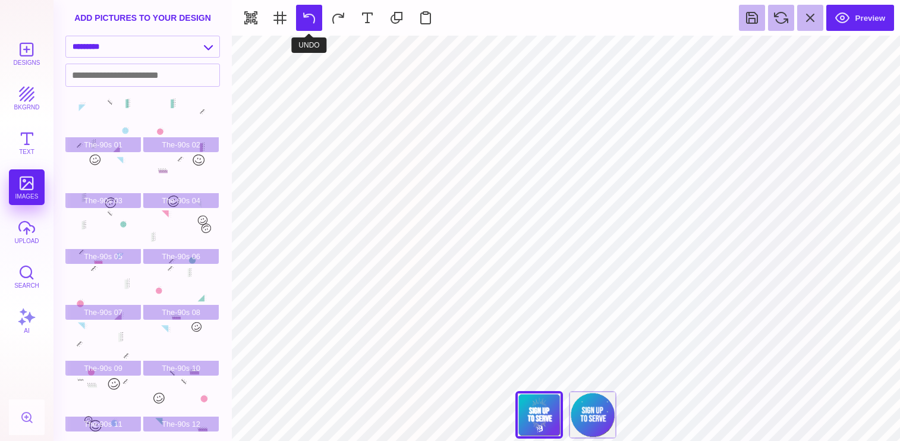
click at [311, 18] on button at bounding box center [309, 18] width 26 height 26
click at [308, 15] on button at bounding box center [309, 18] width 26 height 26
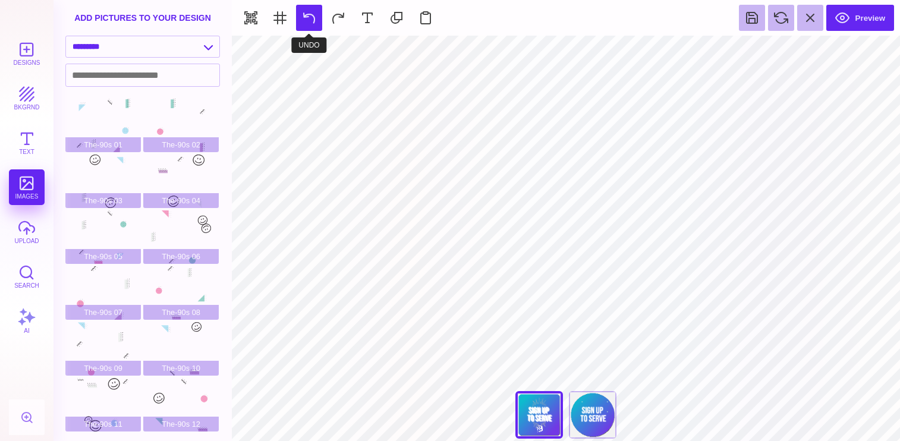
click at [308, 15] on button at bounding box center [309, 18] width 26 height 26
click at [310, 15] on button at bounding box center [309, 18] width 26 height 26
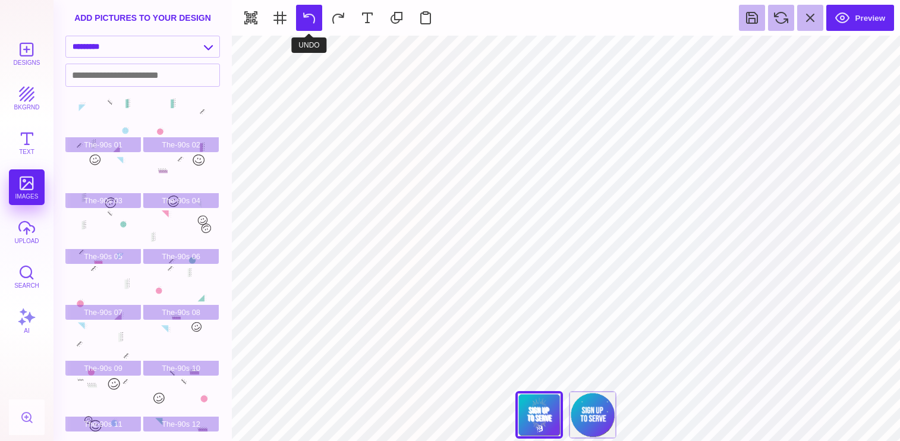
click at [310, 15] on button at bounding box center [309, 18] width 26 height 26
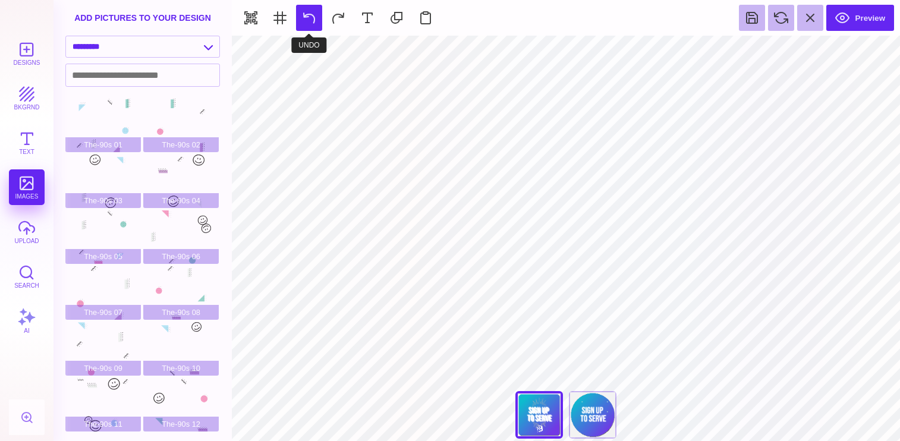
click at [314, 16] on button at bounding box center [309, 18] width 26 height 26
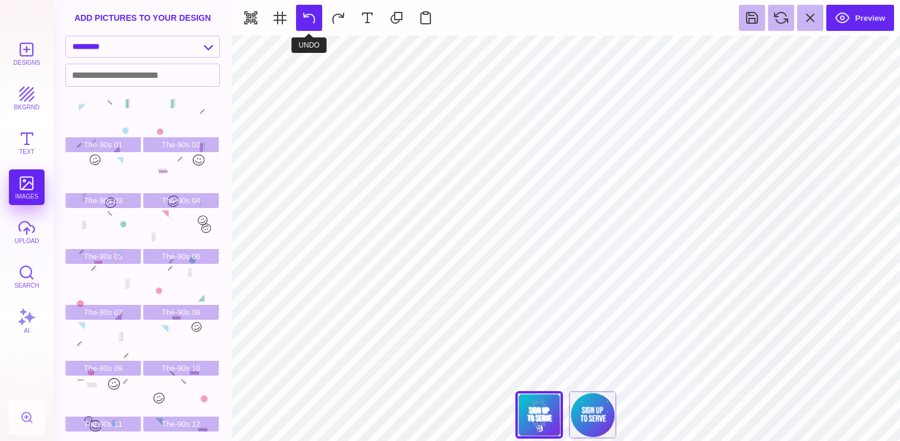
click at [312, 17] on button at bounding box center [309, 18] width 26 height 26
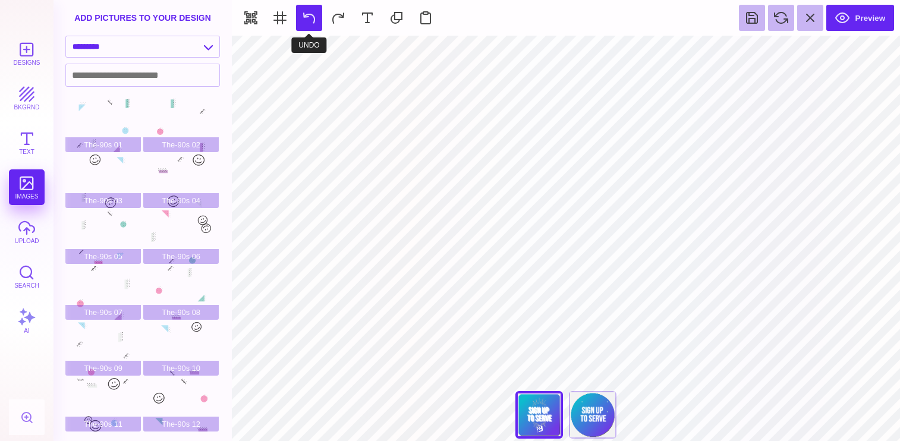
click at [312, 17] on button at bounding box center [309, 18] width 26 height 26
click at [305, 17] on button at bounding box center [309, 18] width 26 height 26
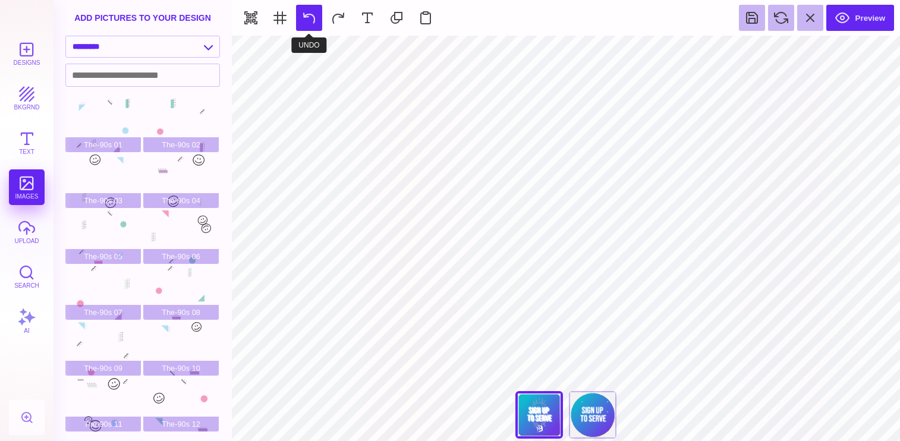
click at [305, 17] on button at bounding box center [309, 18] width 26 height 26
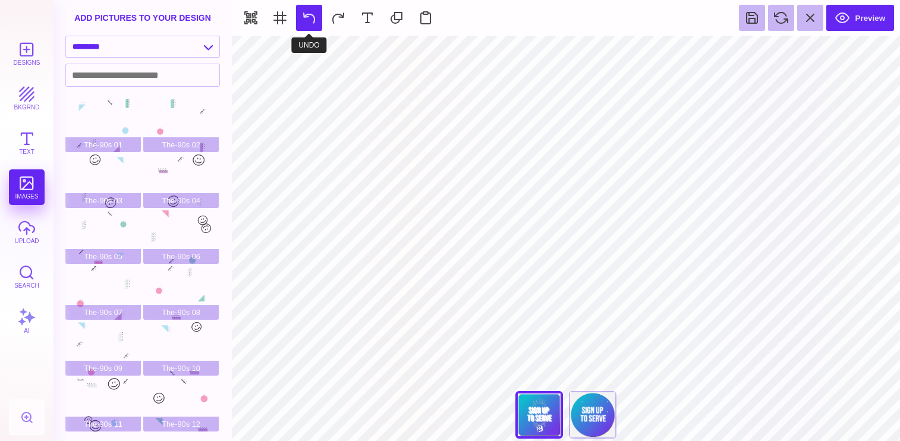
click at [305, 17] on button at bounding box center [309, 18] width 26 height 26
click at [305, 17] on section "Preview" at bounding box center [566, 18] width 668 height 36
click at [547, 414] on div "**** **** Back Back" at bounding box center [565, 417] width 119 height 53
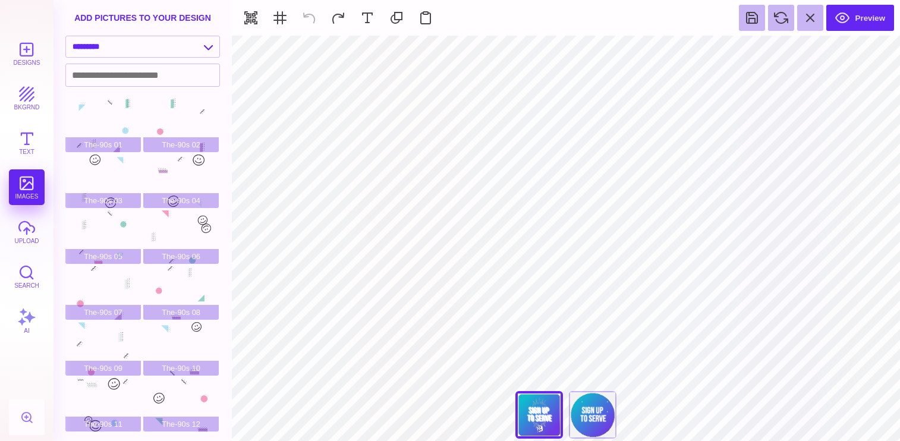
click at [544, 412] on div "**** **** Back Back" at bounding box center [565, 417] width 119 height 53
click at [598, 414] on div "Back" at bounding box center [593, 415] width 48 height 48
click at [548, 416] on div "Back" at bounding box center [539, 415] width 48 height 48
type input "#FFFFFF"
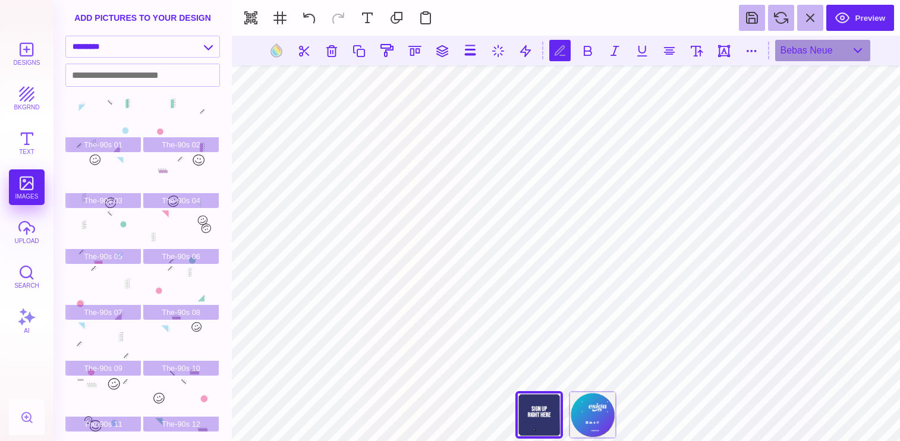
scroll to position [0, 1]
type textarea "******* ********"
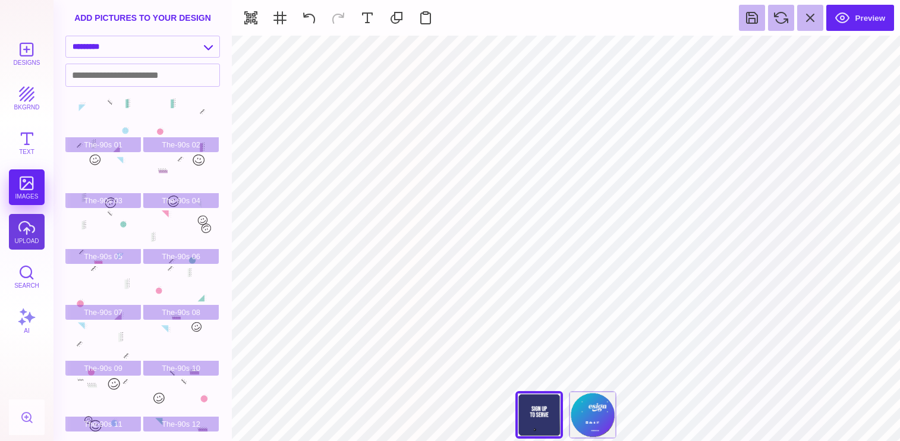
click at [26, 234] on button "upload" at bounding box center [27, 232] width 36 height 36
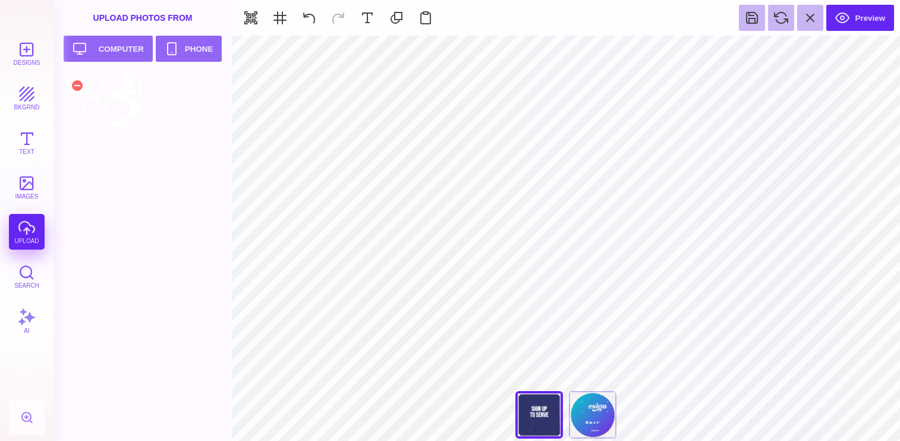
click at [112, 111] on div at bounding box center [102, 100] width 75 height 53
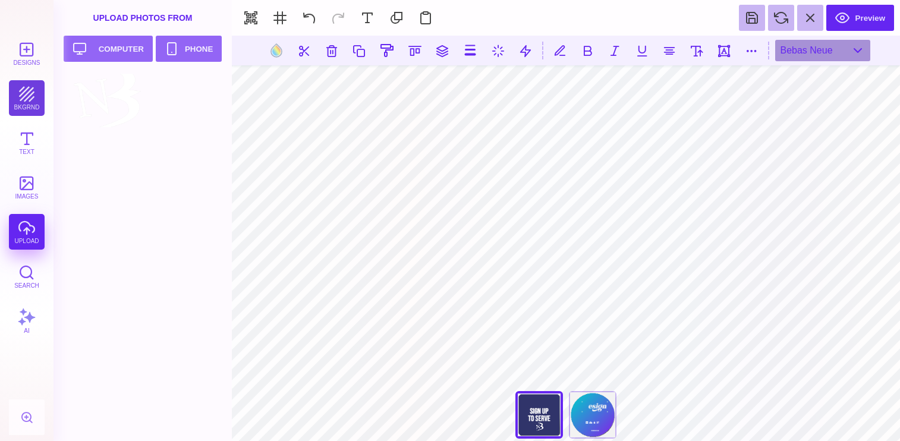
click at [24, 108] on button "bkgrnd" at bounding box center [27, 98] width 36 height 36
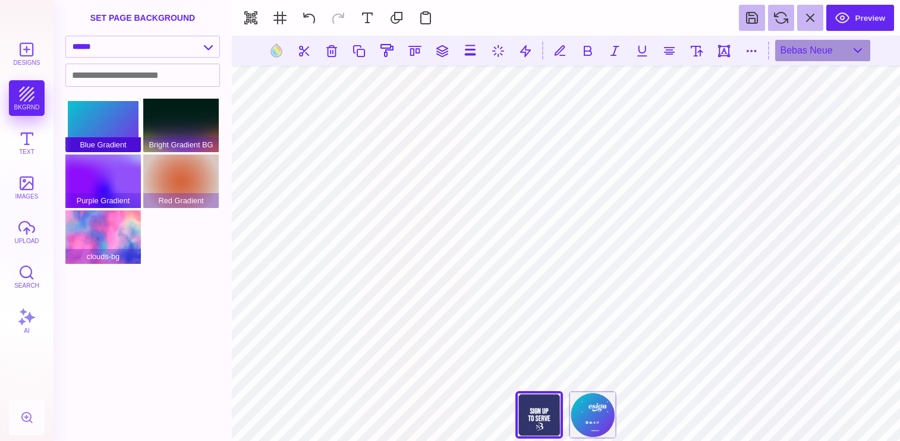
click at [105, 127] on div "Blue Gradient" at bounding box center [102, 125] width 75 height 53
type input "#FFFFFF"
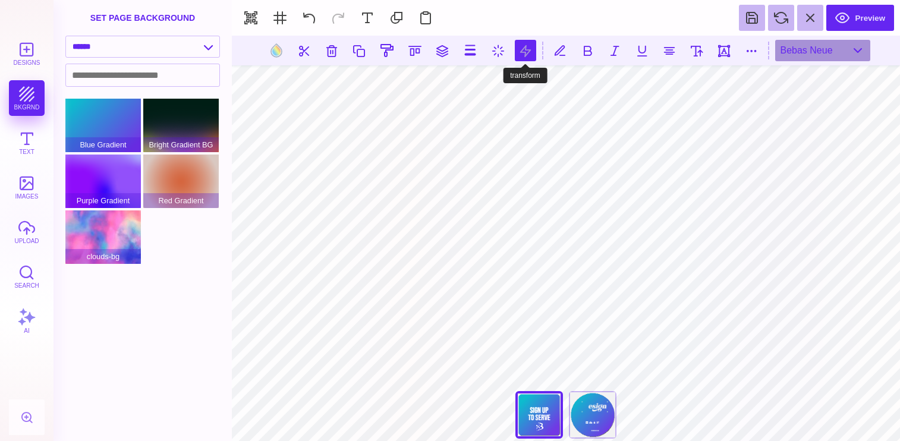
click at [529, 51] on button at bounding box center [525, 50] width 21 height 21
type input "*"
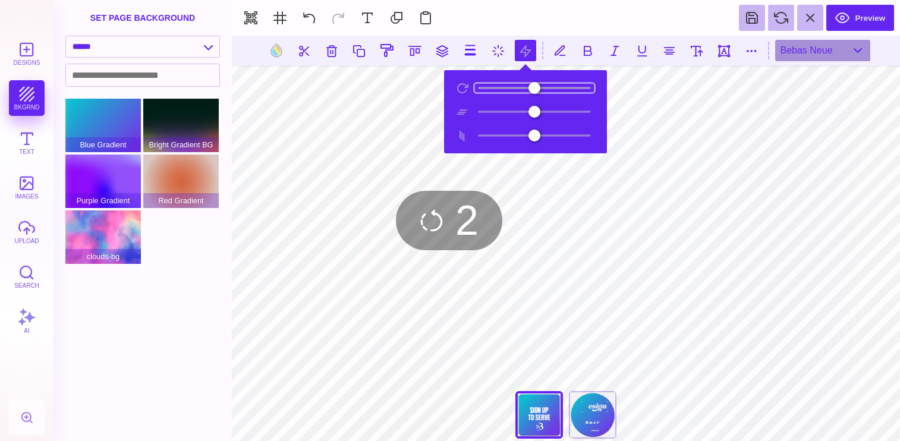
type input "*"
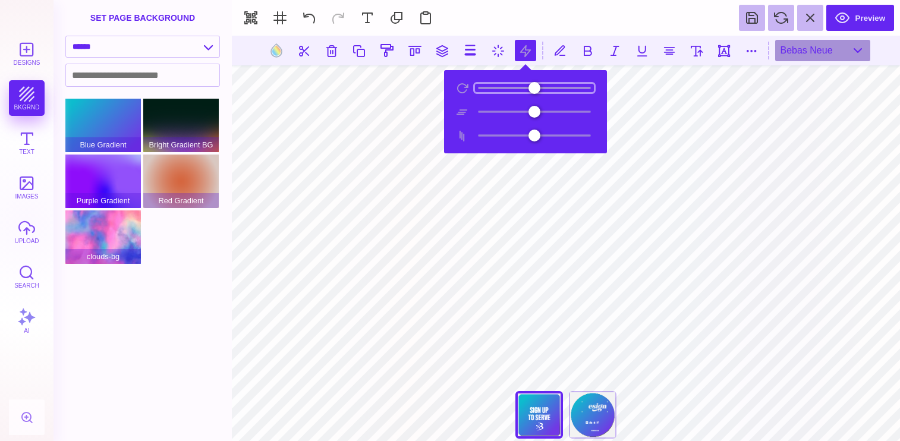
drag, startPoint x: 485, startPoint y: 89, endPoint x: 475, endPoint y: 86, distance: 10.0
click at [475, 86] on input "range" at bounding box center [534, 88] width 119 height 8
type input "***"
click at [526, 112] on input "range" at bounding box center [534, 112] width 119 height 8
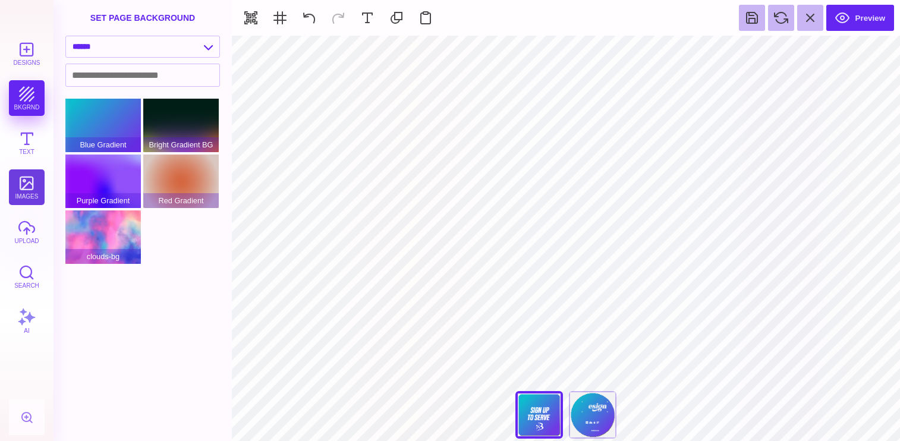
click at [22, 201] on button "images" at bounding box center [27, 187] width 36 height 36
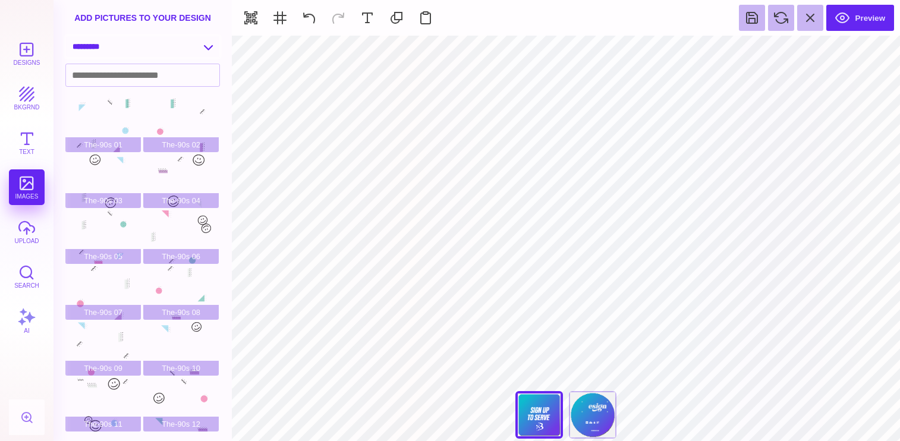
click at [126, 55] on select "**********" at bounding box center [142, 46] width 153 height 21
select select "**********"
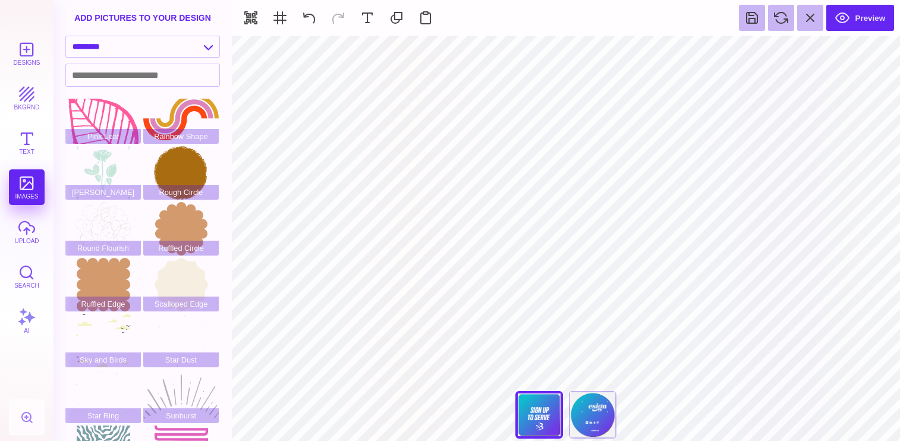
scroll to position [219, 0]
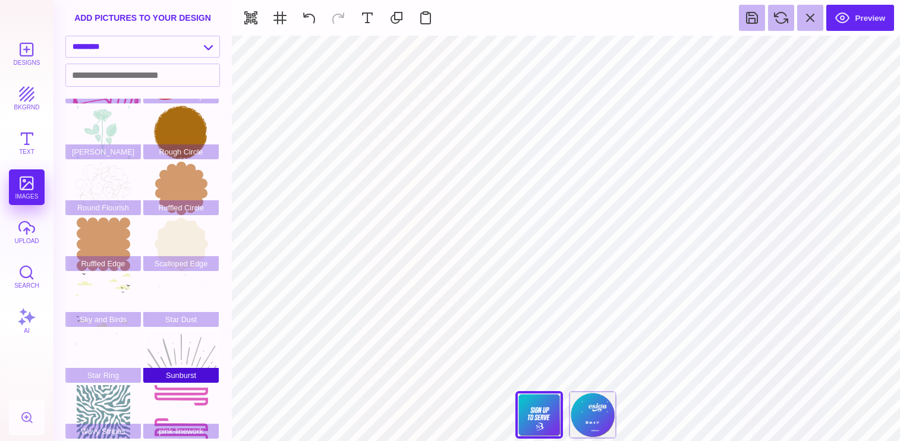
click at [190, 352] on div "Sunburst" at bounding box center [180, 355] width 75 height 53
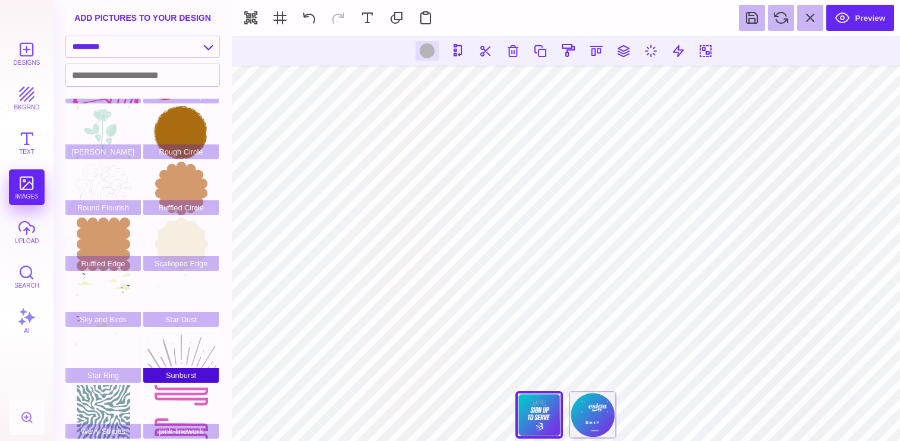
click at [184, 347] on div "Sunburst" at bounding box center [180, 355] width 75 height 53
click at [620, 400] on section "**** **** Back Back" at bounding box center [566, 238] width 668 height 405
click at [111, 344] on div "Star Ring" at bounding box center [102, 355] width 75 height 53
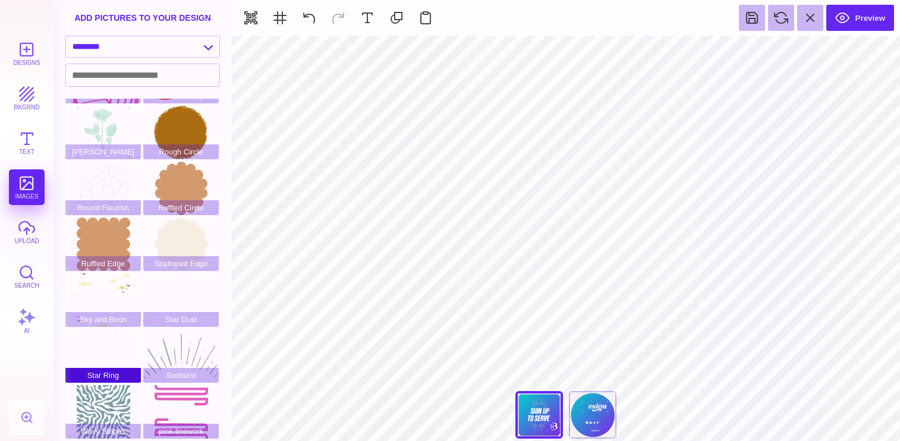
type input "#EBE8E8"
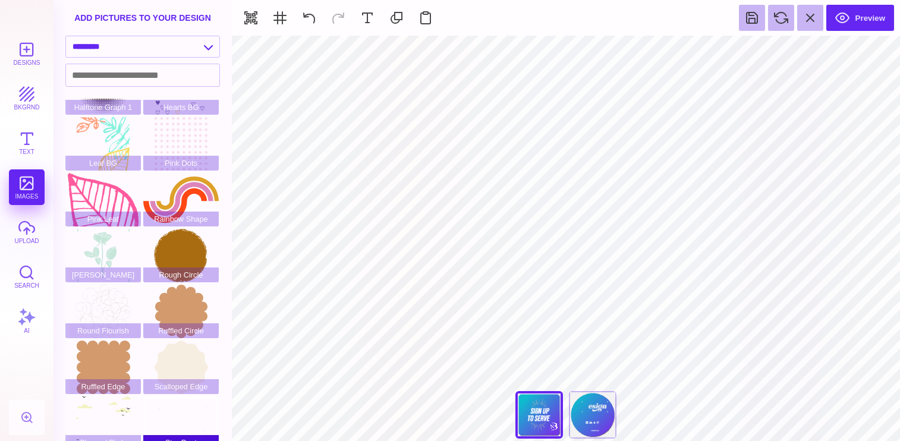
scroll to position [0, 0]
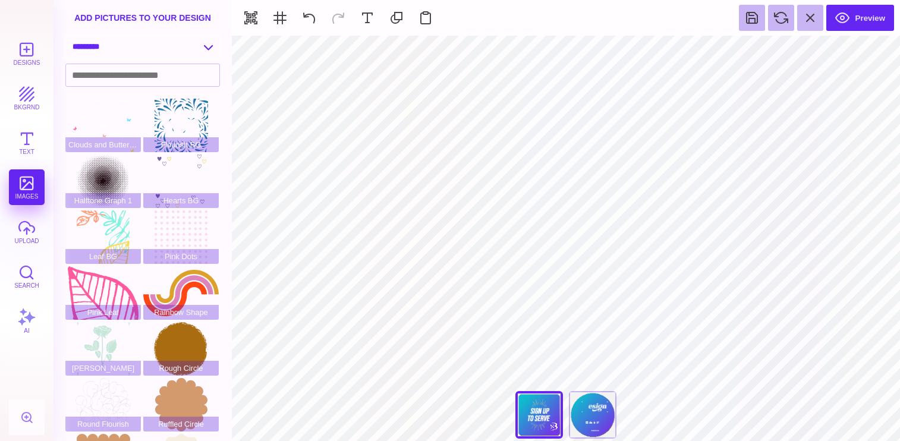
click at [184, 49] on select "**********" at bounding box center [142, 46] width 153 height 21
select select "**********"
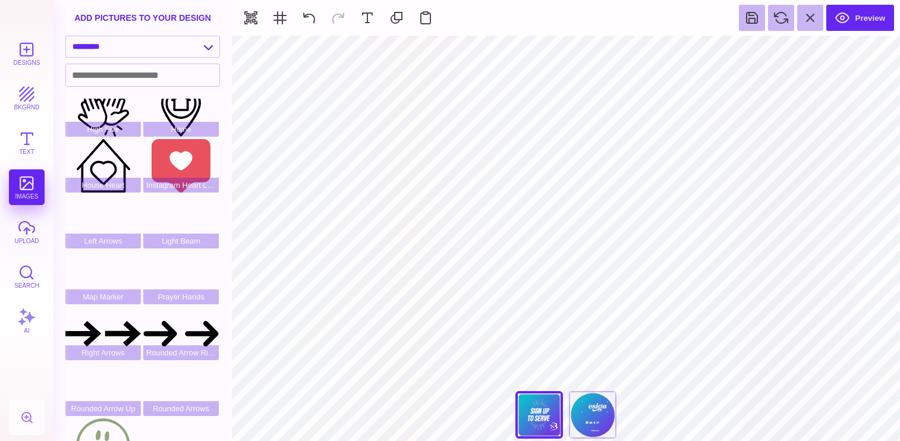
scroll to position [239, 0]
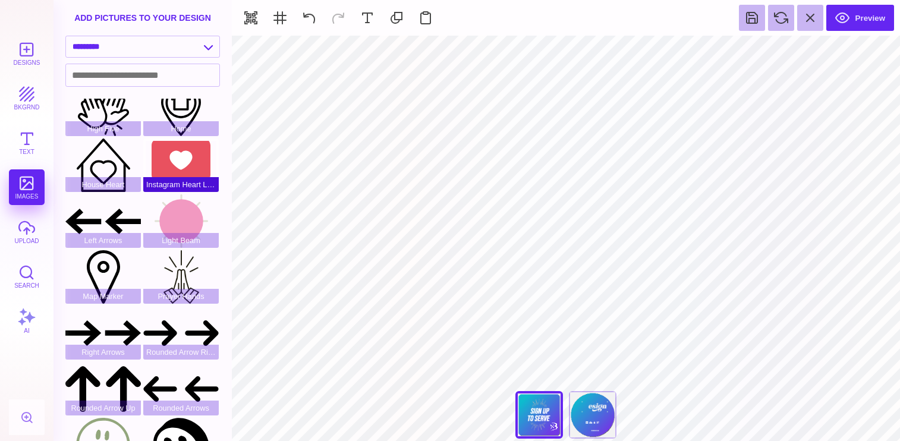
click at [185, 166] on div "Instagram Heart Like" at bounding box center [180, 164] width 75 height 53
type input "#E9515F"
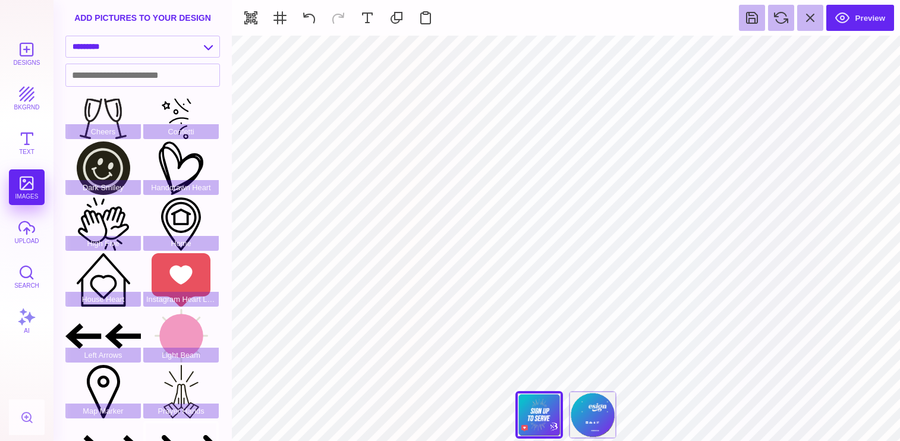
scroll to position [52, 0]
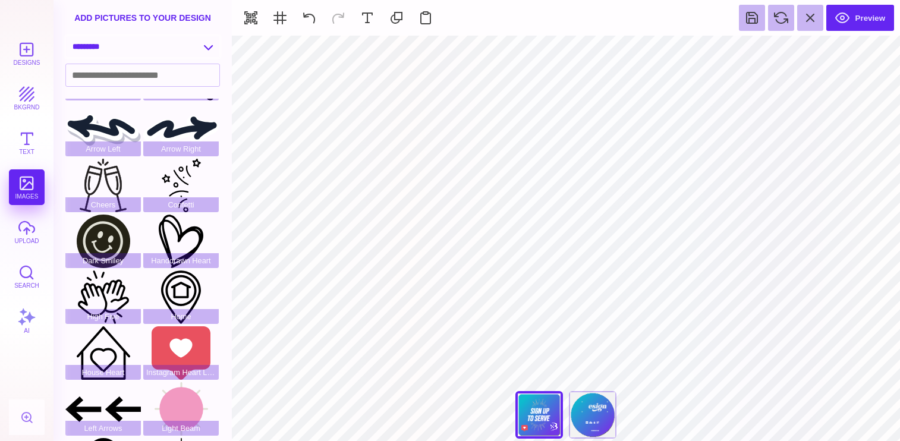
click at [157, 39] on select "**********" at bounding box center [142, 46] width 153 height 21
select select "**********"
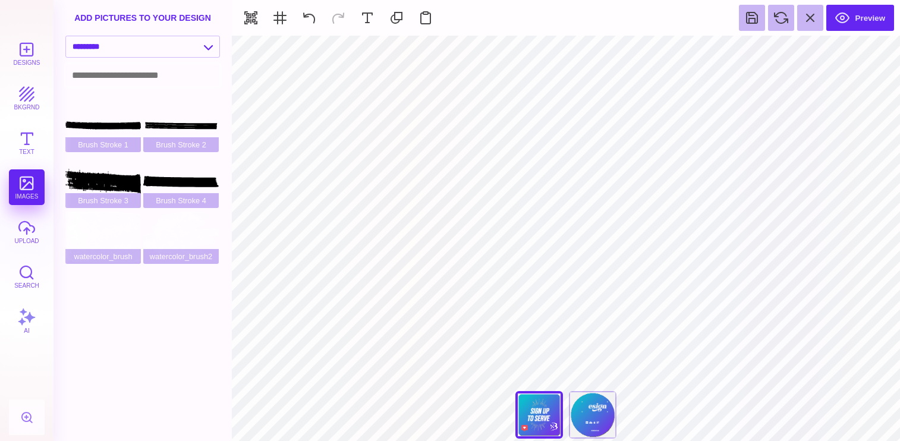
click at [117, 84] on input at bounding box center [142, 75] width 153 height 22
click at [119, 50] on select "**********" at bounding box center [142, 46] width 153 height 21
click at [740, 419] on section "**** **** Back Back" at bounding box center [566, 238] width 668 height 405
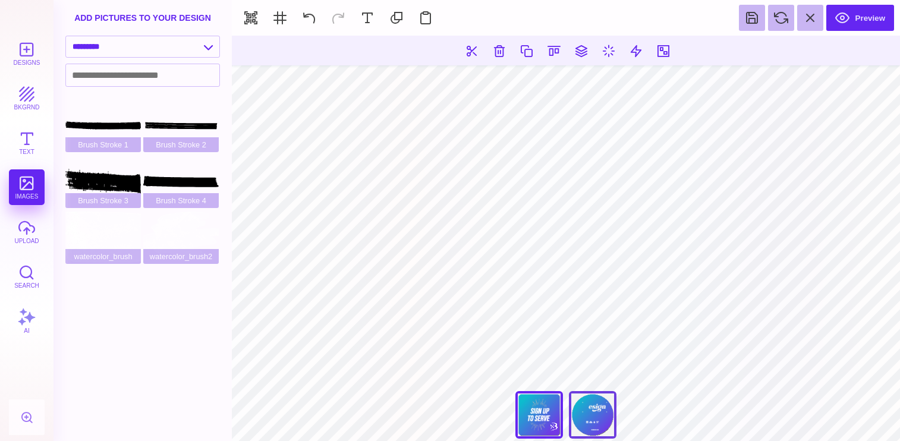
click at [582, 408] on div "Back" at bounding box center [593, 415] width 48 height 48
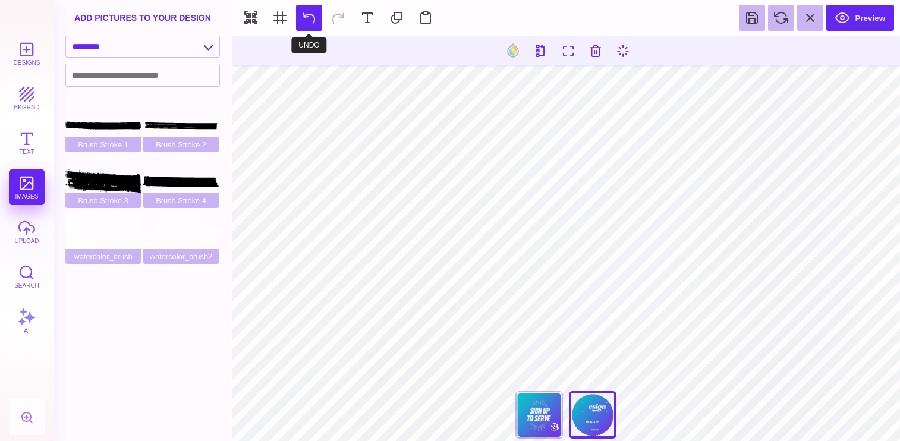
click at [311, 17] on button at bounding box center [309, 18] width 26 height 26
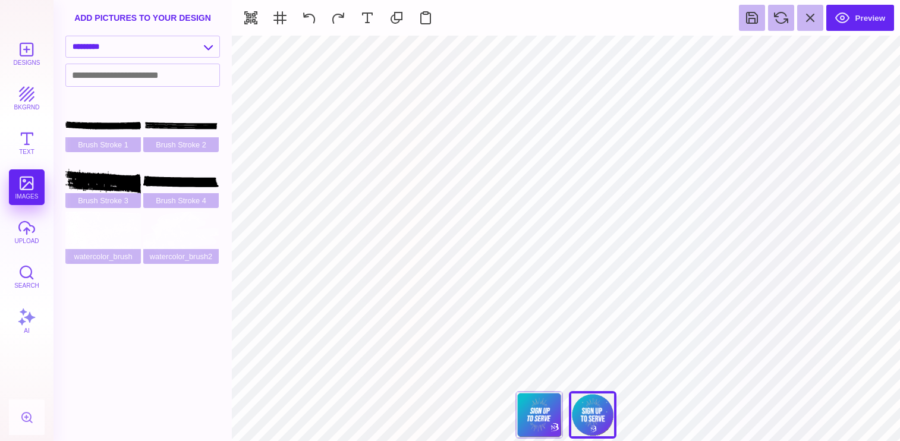
type input "#000000"
click at [859, 20] on button "Preview" at bounding box center [860, 18] width 68 height 26
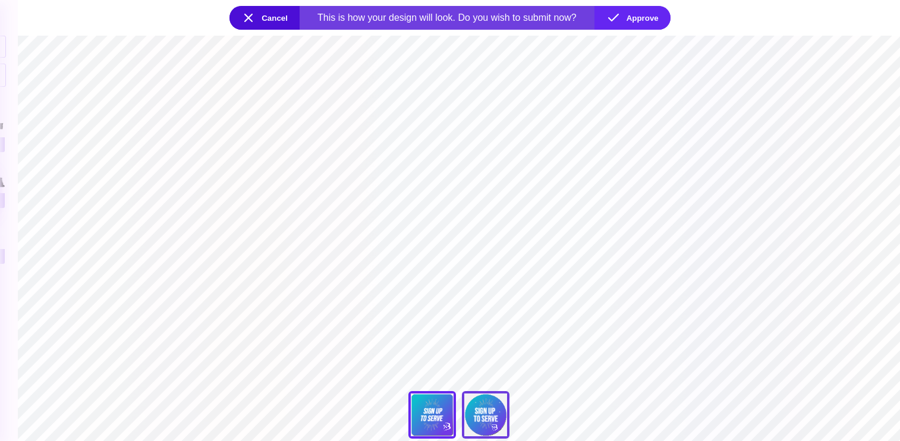
click at [477, 425] on div "Back" at bounding box center [486, 415] width 48 height 48
click at [421, 422] on div "Back" at bounding box center [432, 415] width 48 height 48
click at [638, 17] on button "Approve" at bounding box center [632, 18] width 76 height 24
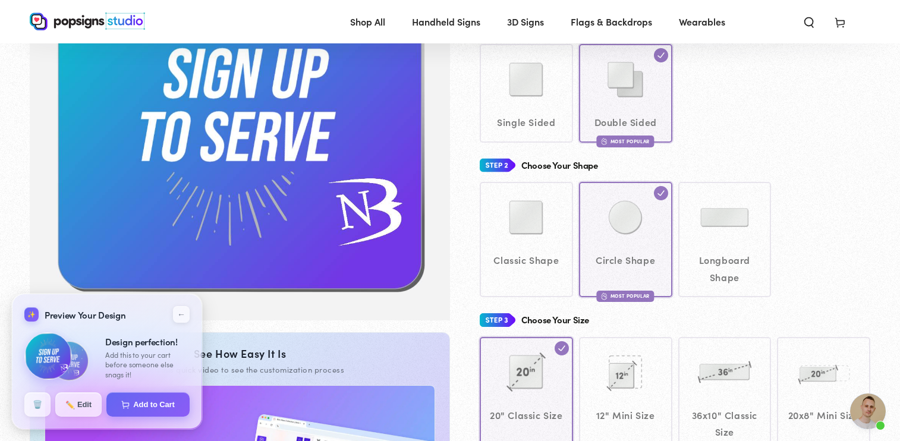
scroll to position [135, 0]
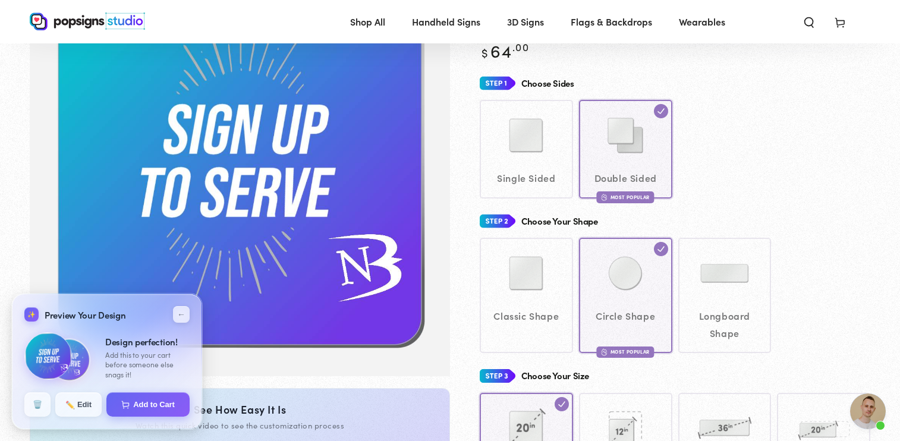
click at [74, 363] on img at bounding box center [68, 359] width 45 height 45
click at [159, 399] on button "Add to Cart" at bounding box center [148, 403] width 85 height 25
select select "**********"
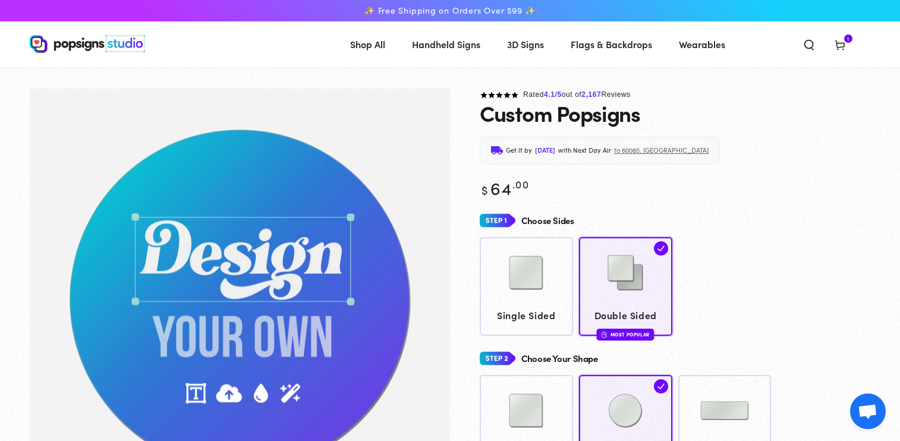
click at [839, 49] on icon at bounding box center [840, 45] width 12 height 12
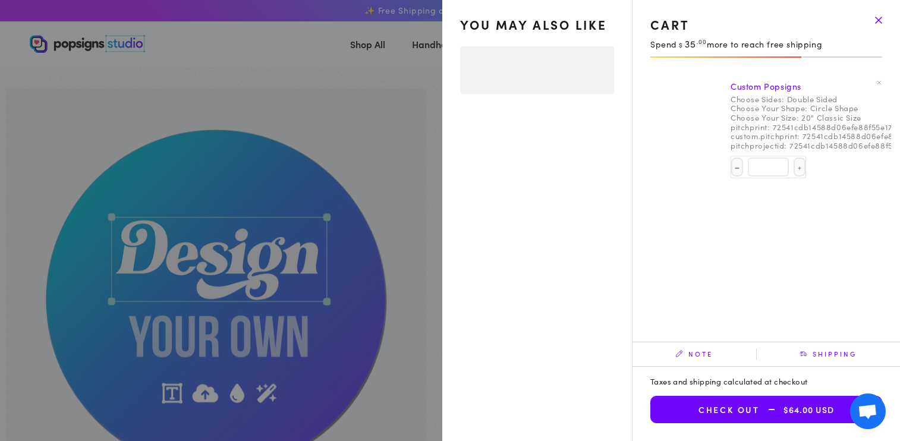
select select "**********"
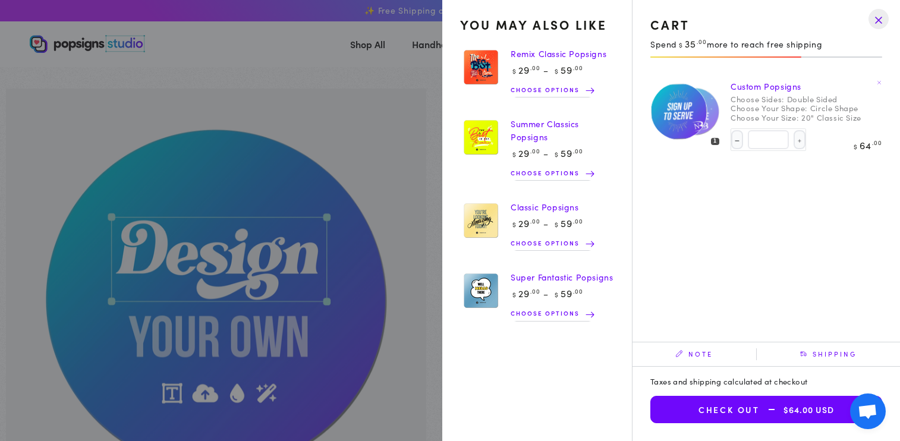
click at [771, 202] on div "You may also like Remix Classic Popsigns Regular price $ 29 .00 $ 59 .00 Regula…" at bounding box center [761, 199] width 258 height 248
click at [537, 172] on span "Choose options" at bounding box center [547, 173] width 75 height 12
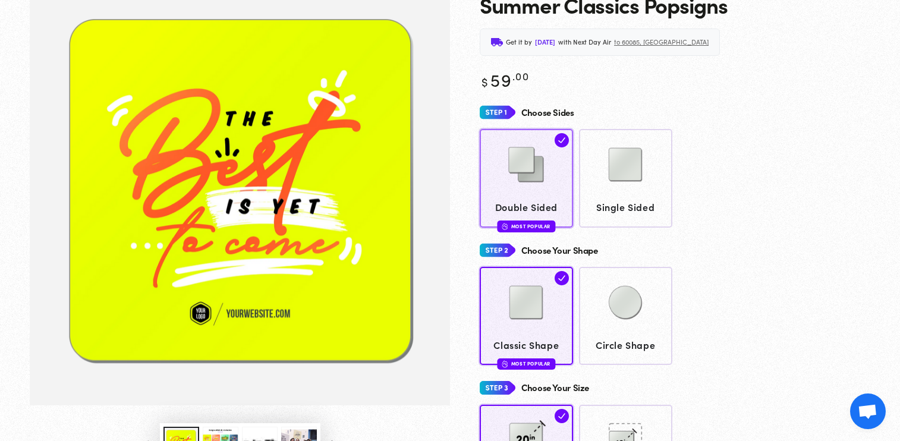
scroll to position [149, 0]
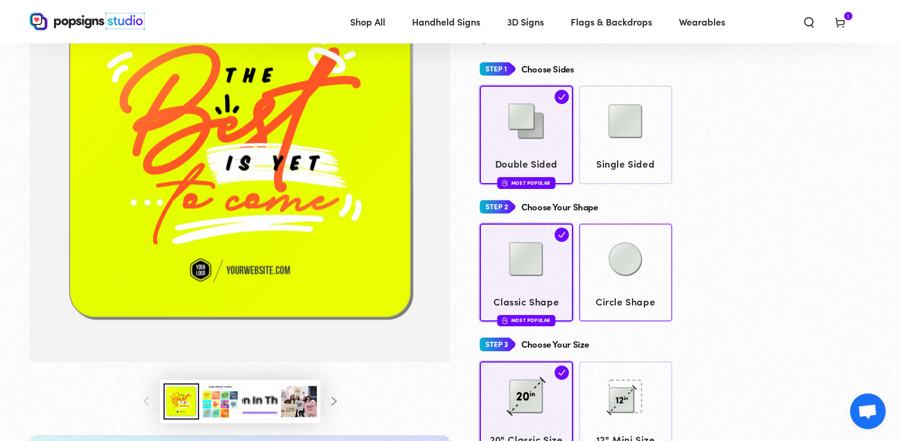
click at [607, 271] on img at bounding box center [624, 258] width 59 height 59
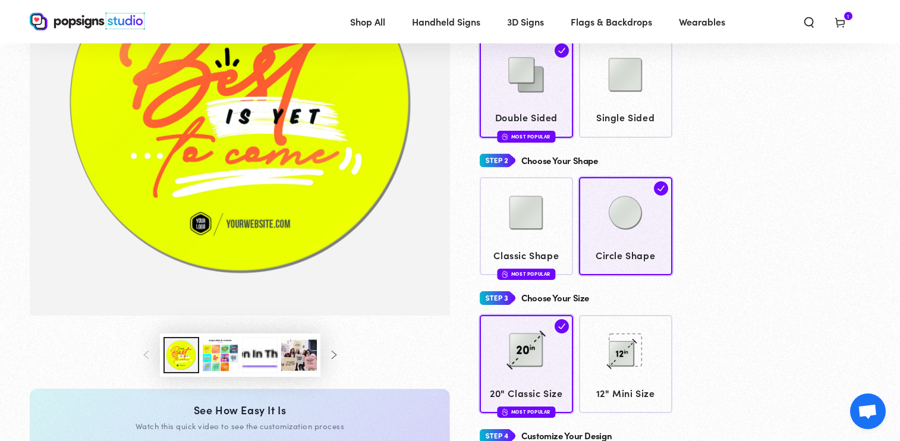
scroll to position [62, 0]
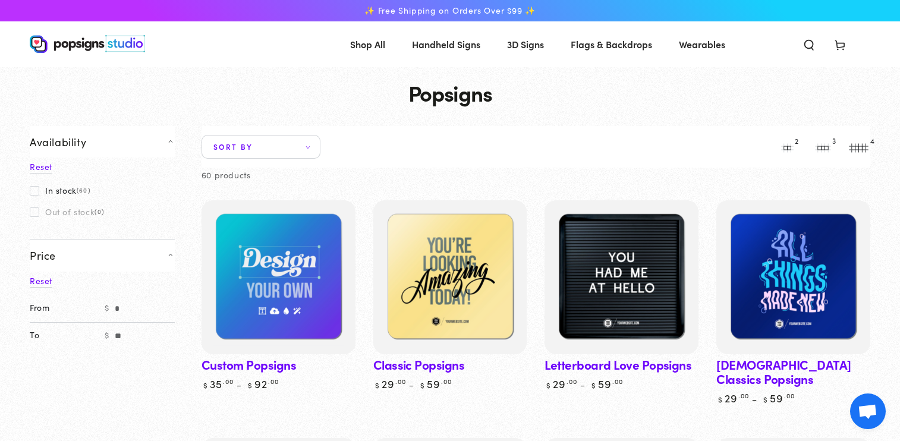
click at [839, 43] on use at bounding box center [839, 46] width 9 height 10
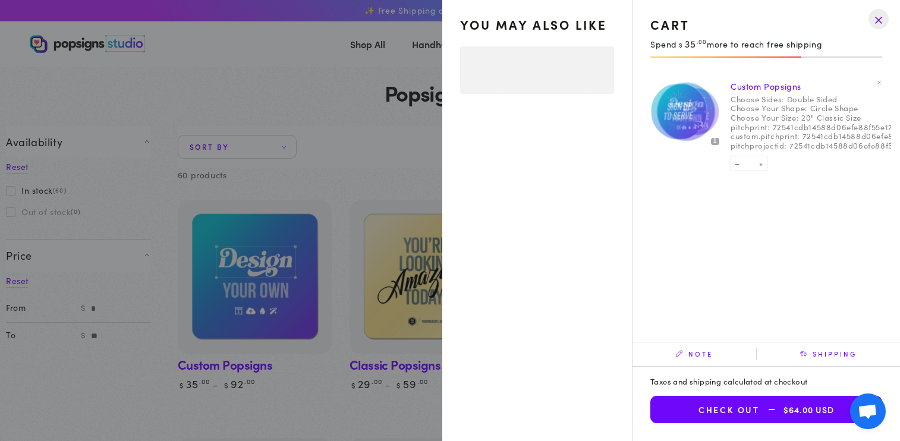
select select "**********"
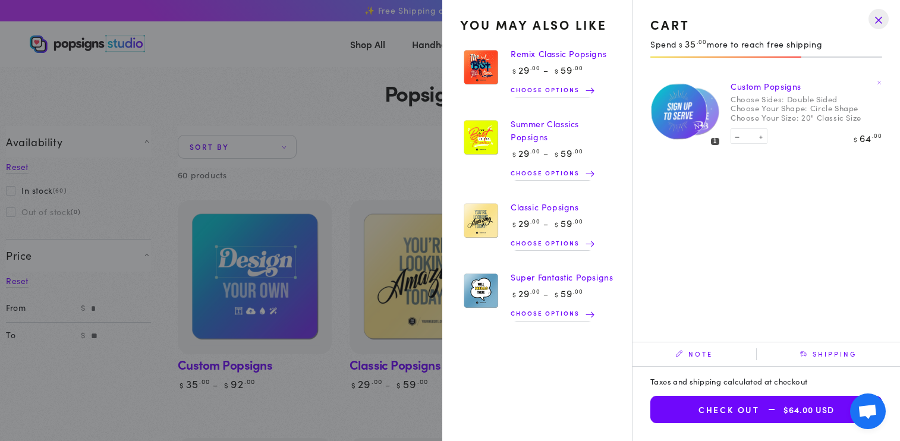
click at [795, 411] on span "$64.00 USD" at bounding box center [796, 410] width 74 height 10
